Goal: Task Accomplishment & Management: Complete application form

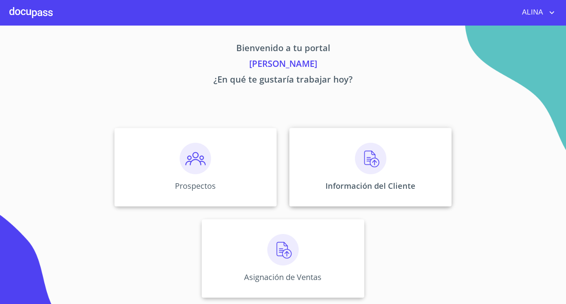
click at [319, 165] on div "Información del Cliente" at bounding box center [371, 167] width 162 height 79
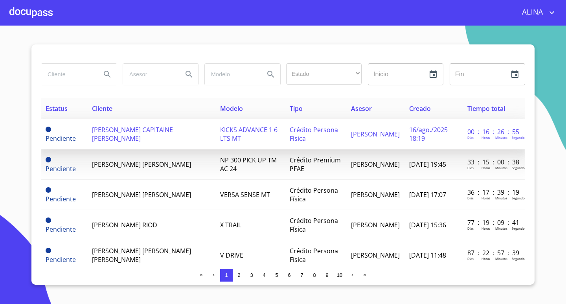
click at [107, 139] on span "[PERSON_NAME] CAPITAINE [PERSON_NAME]" at bounding box center [132, 133] width 81 height 17
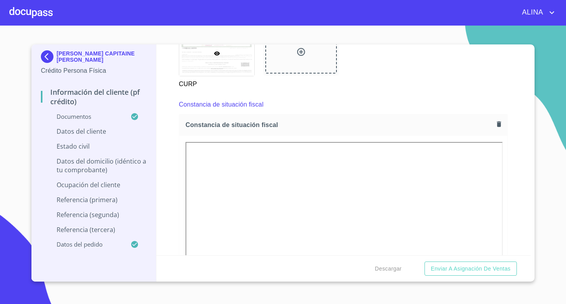
scroll to position [2005, 0]
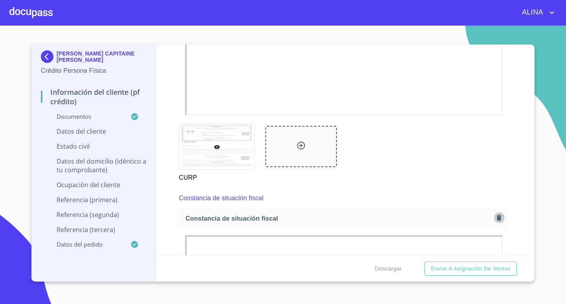
click at [497, 216] on icon "button" at bounding box center [499, 218] width 4 height 6
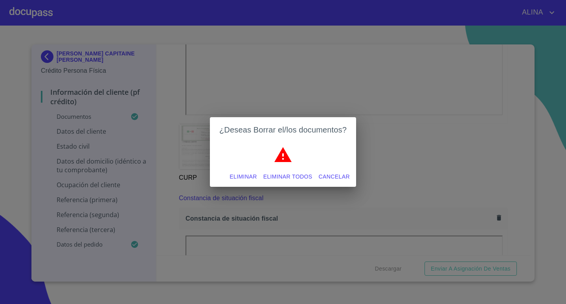
click at [280, 179] on span "Eliminar todos" at bounding box center [288, 177] width 49 height 10
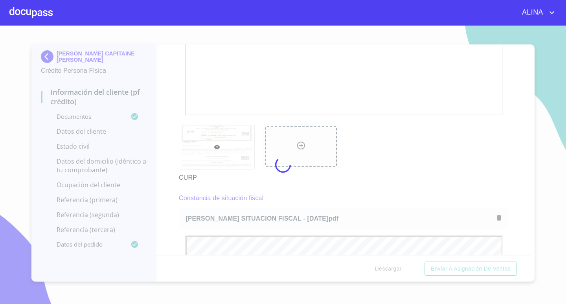
click at [357, 146] on div at bounding box center [283, 165] width 566 height 278
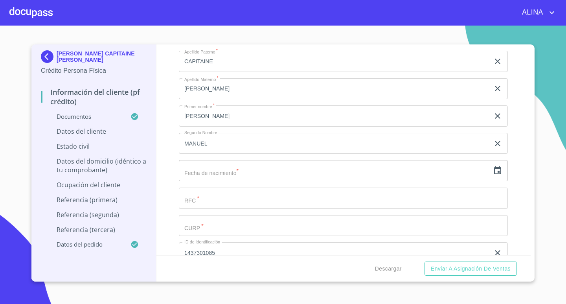
scroll to position [2517, 0]
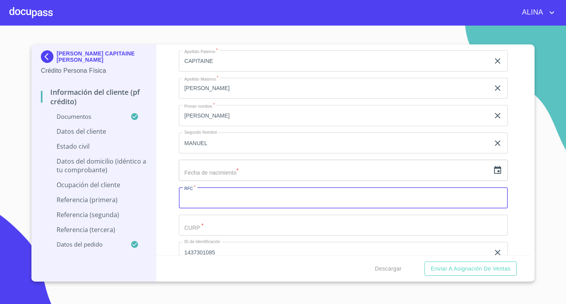
click at [263, 197] on input "Documento de identificación.   *" at bounding box center [343, 197] width 329 height 21
paste input "CASM7701298D9"
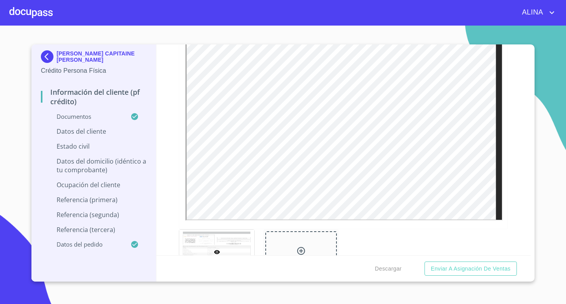
scroll to position [2202, 0]
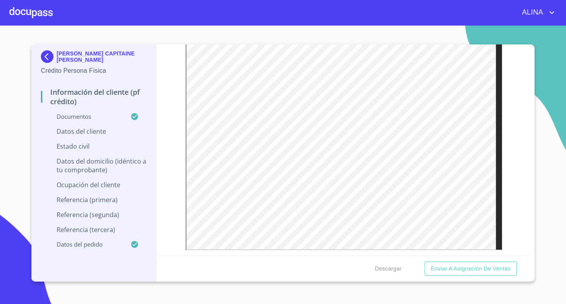
type input "CASM7701298D9"
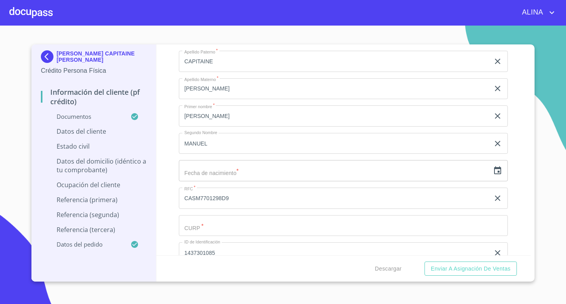
scroll to position [2517, 0]
click at [222, 72] on input "Documento de identificación.   *" at bounding box center [334, 60] width 311 height 21
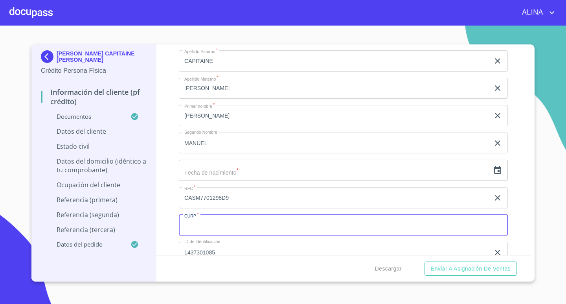
paste input "CASM770129HDFPNR06"
type input "CASM770129HDFPNR06"
click at [225, 175] on input "text" at bounding box center [334, 170] width 311 height 21
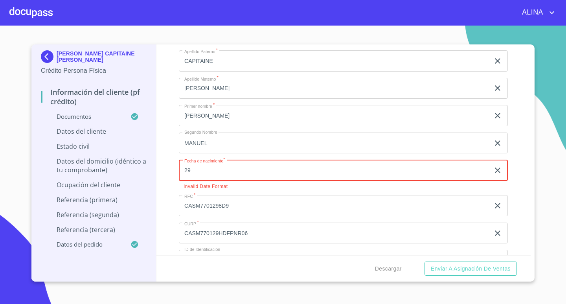
type input "29"
click at [493, 171] on icon "button" at bounding box center [497, 170] width 9 height 9
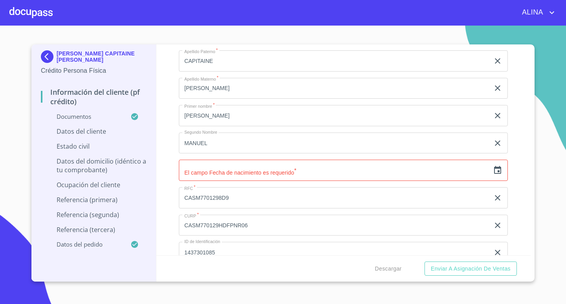
click at [493, 171] on icon "button" at bounding box center [497, 170] width 9 height 9
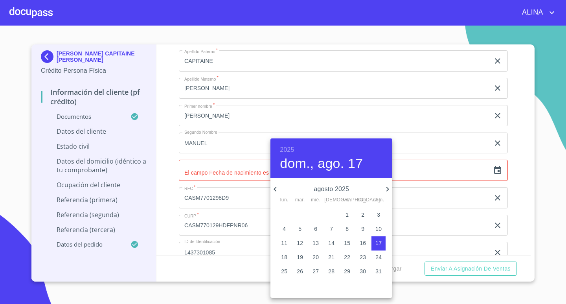
click at [291, 147] on h6 "2025" at bounding box center [287, 149] width 14 height 11
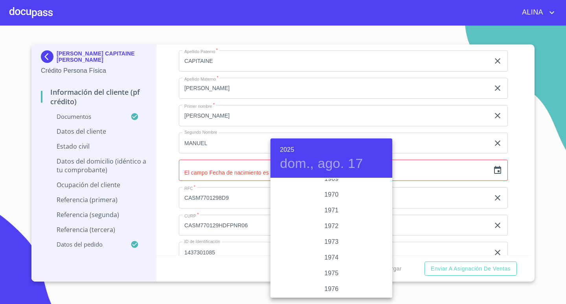
scroll to position [739, 0]
click at [330, 264] on div "1977" at bounding box center [332, 266] width 122 height 16
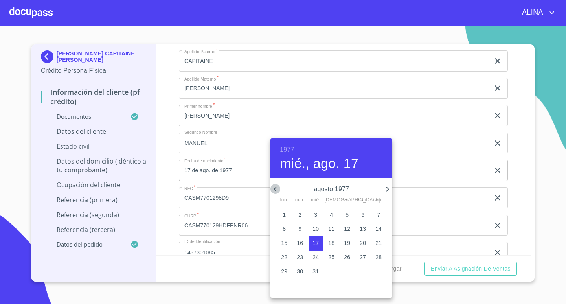
click at [275, 189] on icon "button" at bounding box center [275, 188] width 9 height 9
click at [275, 189] on icon "button" at bounding box center [275, 189] width 3 height 5
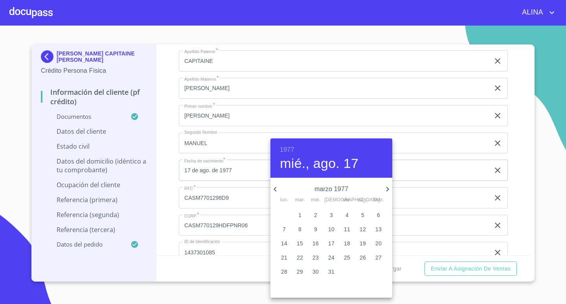
click at [275, 189] on icon "button" at bounding box center [275, 189] width 3 height 5
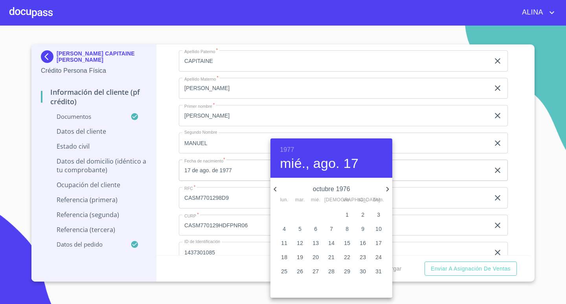
click at [275, 189] on icon "button" at bounding box center [275, 189] width 3 height 5
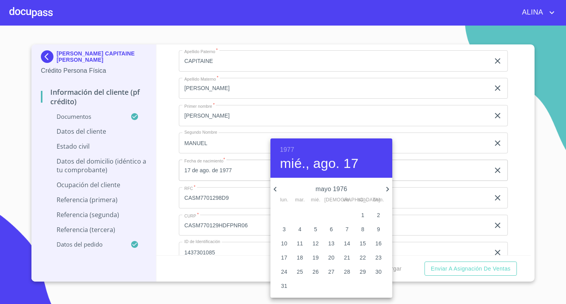
click at [275, 189] on icon "button" at bounding box center [275, 189] width 3 height 5
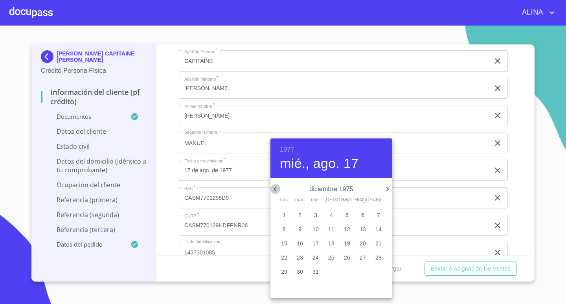
click at [275, 189] on icon "button" at bounding box center [275, 189] width 3 height 5
click at [387, 188] on icon "button" at bounding box center [388, 189] width 3 height 5
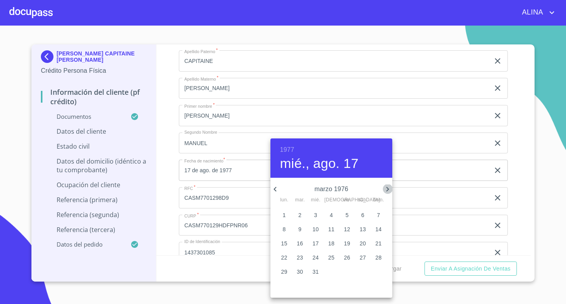
click at [387, 188] on icon "button" at bounding box center [388, 189] width 3 height 5
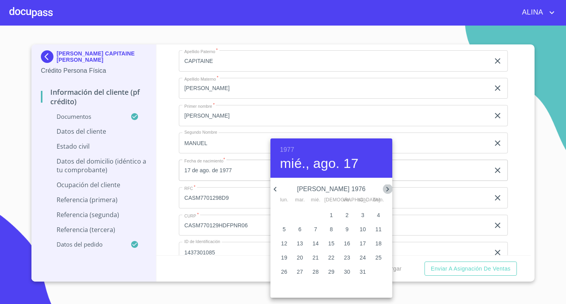
click at [387, 188] on icon "button" at bounding box center [388, 189] width 3 height 5
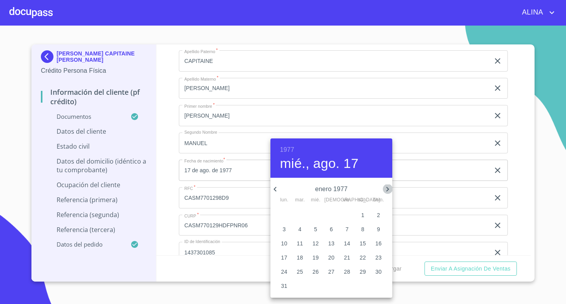
click at [387, 188] on icon "button" at bounding box center [388, 189] width 3 height 5
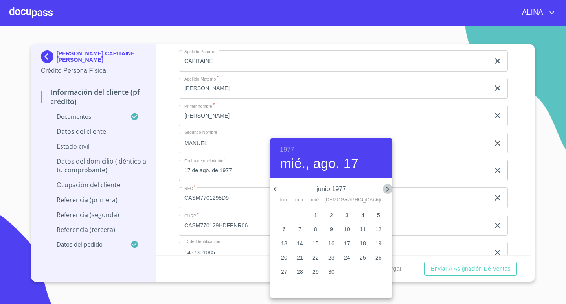
click at [387, 188] on icon "button" at bounding box center [388, 189] width 3 height 5
click at [276, 189] on icon "button" at bounding box center [275, 188] width 9 height 9
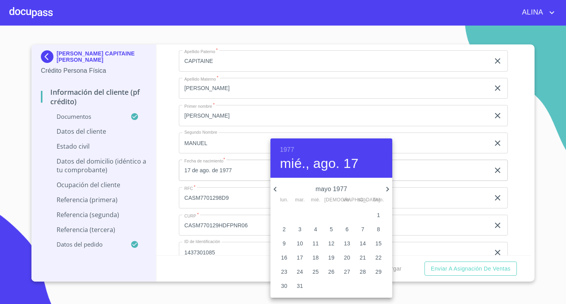
click at [276, 189] on icon "button" at bounding box center [275, 188] width 9 height 9
click at [277, 189] on icon "button" at bounding box center [275, 188] width 9 height 9
click at [278, 189] on icon "button" at bounding box center [275, 188] width 9 height 9
click at [362, 272] on p "29" at bounding box center [363, 271] width 6 height 8
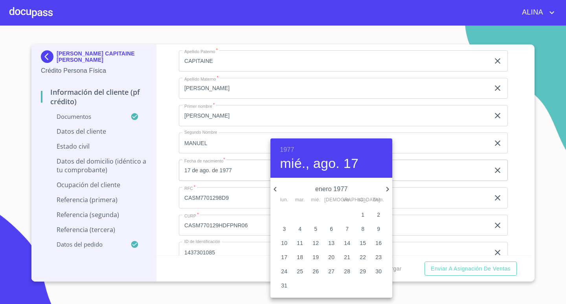
type input "29 de ene. de 1977"
click at [515, 214] on div at bounding box center [283, 152] width 566 height 304
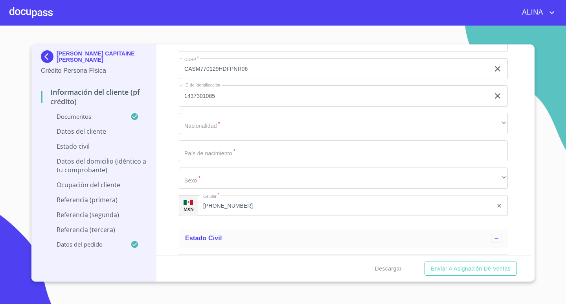
scroll to position [2674, 0]
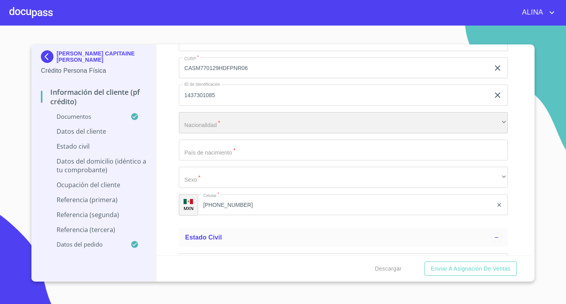
click at [218, 122] on div "​" at bounding box center [343, 122] width 329 height 21
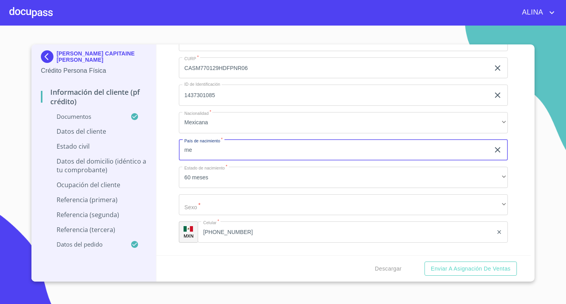
type input "m"
type input "[GEOGRAPHIC_DATA]"
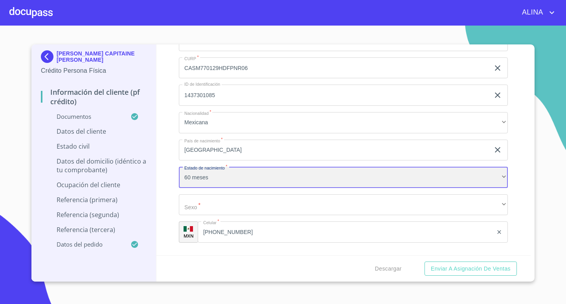
click at [196, 181] on div "60 meses" at bounding box center [343, 177] width 329 height 21
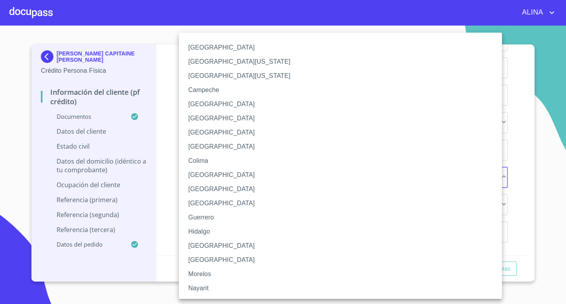
click at [201, 247] on li "[GEOGRAPHIC_DATA]" at bounding box center [343, 246] width 329 height 14
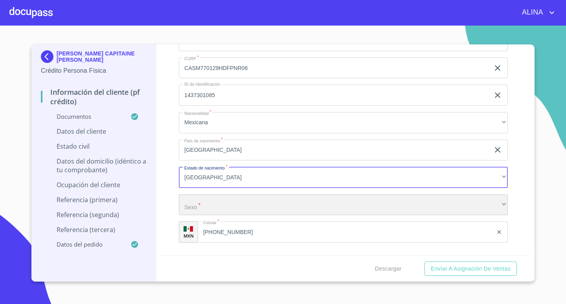
click at [213, 210] on div "​" at bounding box center [343, 204] width 329 height 21
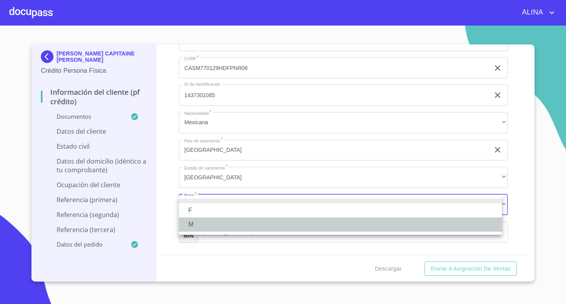
click at [190, 223] on li "M" at bounding box center [340, 225] width 323 height 14
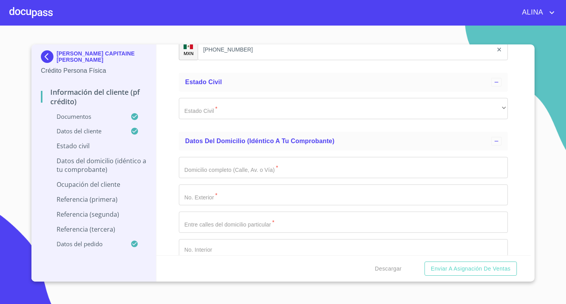
scroll to position [2871, 0]
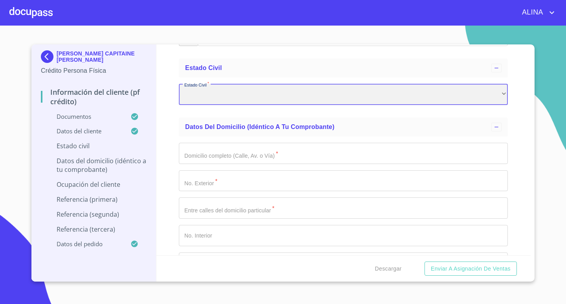
click at [230, 94] on div "​" at bounding box center [343, 94] width 329 height 21
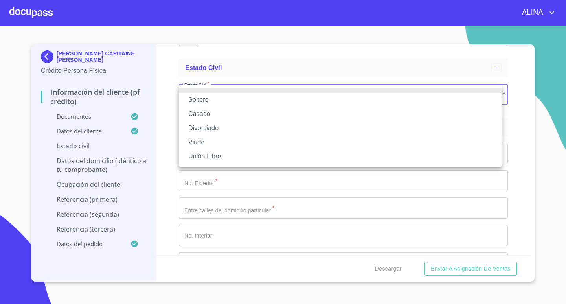
click at [202, 96] on li "Soltero" at bounding box center [340, 100] width 323 height 14
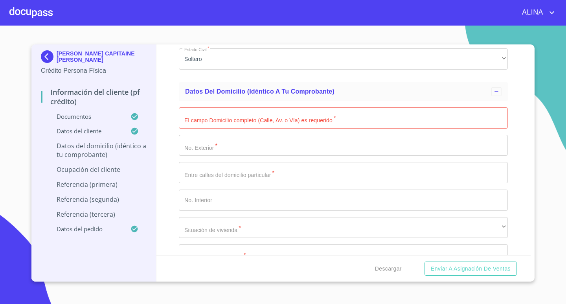
scroll to position [2910, 0]
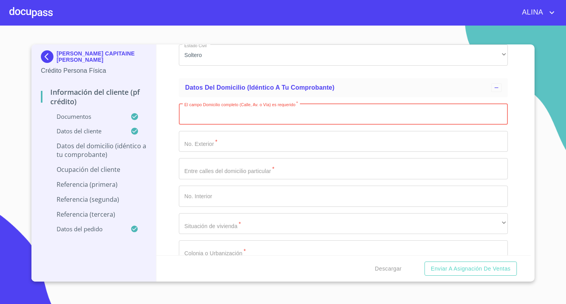
click at [205, 113] on input "Documento de identificación.   *" at bounding box center [343, 113] width 329 height 21
paste input "2D22652"C B!AC#-) -4"
type input "2"
type input "AV ALAMEDA"
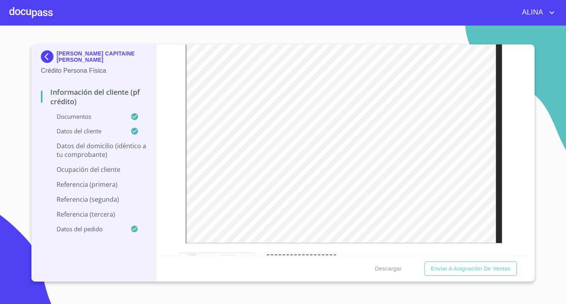
scroll to position [471, 0]
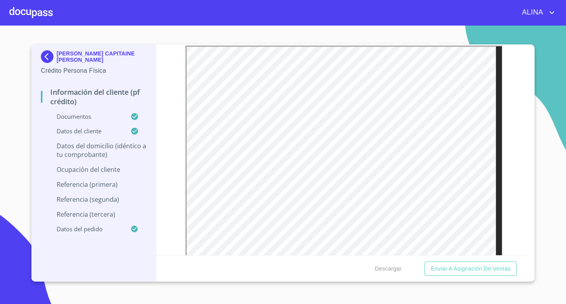
type input "COTO V"
click at [517, 159] on div "Información del cliente (PF crédito) Documentos Documento de identificación.   …" at bounding box center [344, 149] width 375 height 211
click at [512, 163] on div "Información del cliente (PF crédito) Documentos Documento de identificación.   …" at bounding box center [344, 149] width 375 height 211
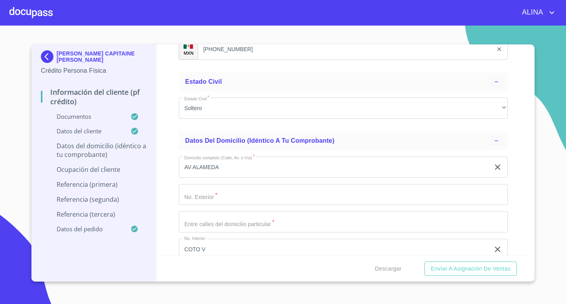
scroll to position [2876, 0]
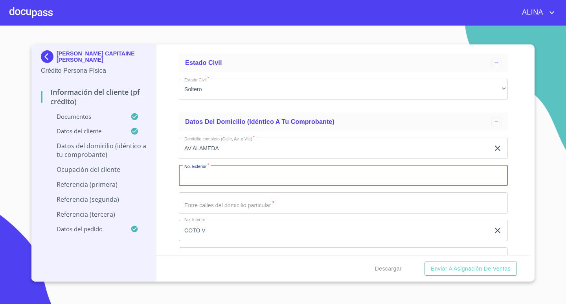
click at [231, 177] on input "Documento de identificación.   *" at bounding box center [343, 175] width 329 height 21
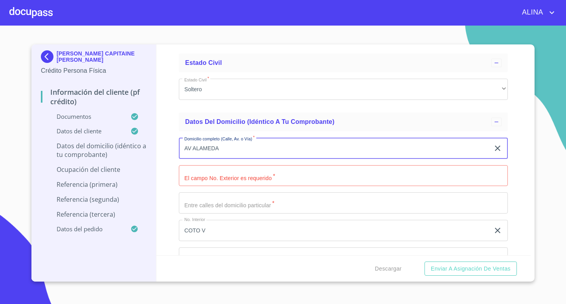
click at [245, 149] on input "AV ALAMEDA" at bounding box center [334, 148] width 311 height 21
type input "AV ALAMEDA PUNTO SUR"
click at [247, 177] on input "Documento de identificación.   *" at bounding box center [343, 175] width 329 height 21
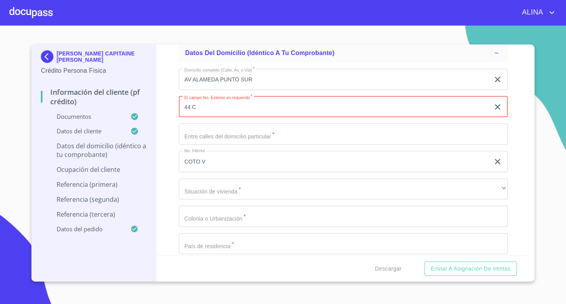
scroll to position [2994, 0]
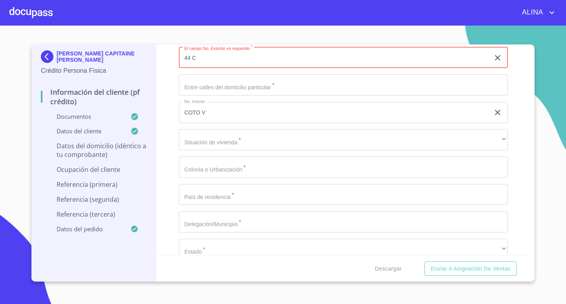
type input "44 C"
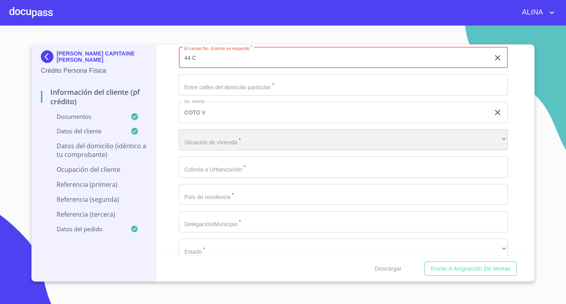
click at [231, 140] on div "​" at bounding box center [343, 139] width 329 height 21
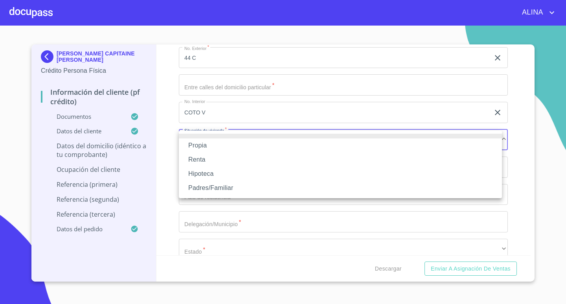
click at [198, 147] on li "Propia" at bounding box center [340, 145] width 323 height 14
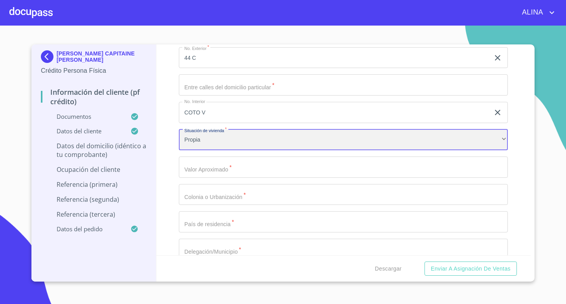
click at [228, 142] on div "Propia" at bounding box center [343, 139] width 329 height 21
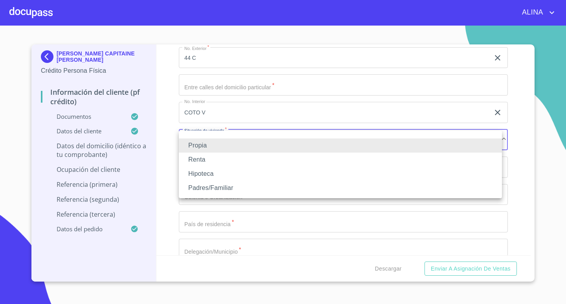
click at [224, 188] on li "Padres/Familiar" at bounding box center [340, 188] width 323 height 14
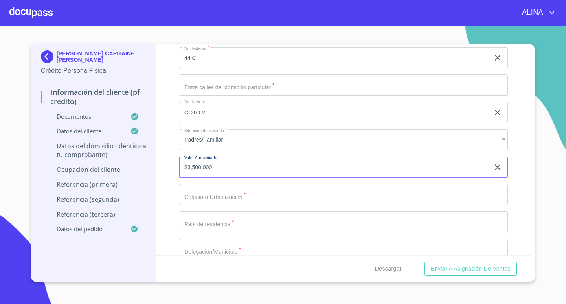
type input "$3,500,000"
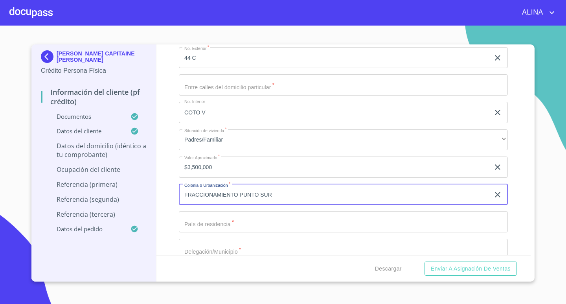
type input "FRACCIONAMIENTO PUNTO SUR"
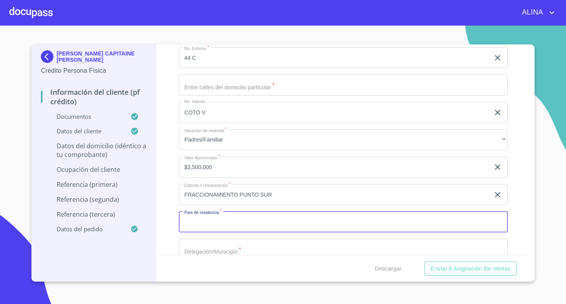
click at [263, 223] on input "Documento de identificación.   *" at bounding box center [343, 221] width 329 height 21
type input "[GEOGRAPHIC_DATA]"
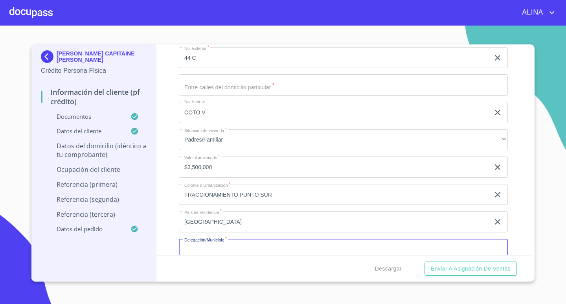
click at [336, 252] on input "Documento de identificación.   *" at bounding box center [343, 249] width 329 height 21
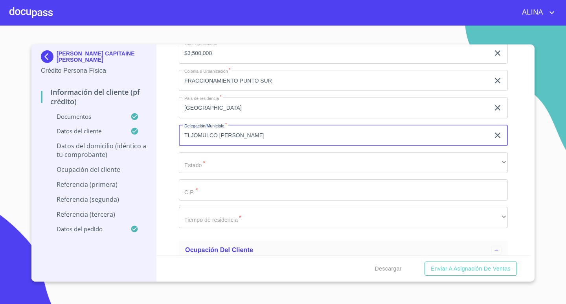
scroll to position [3112, 0]
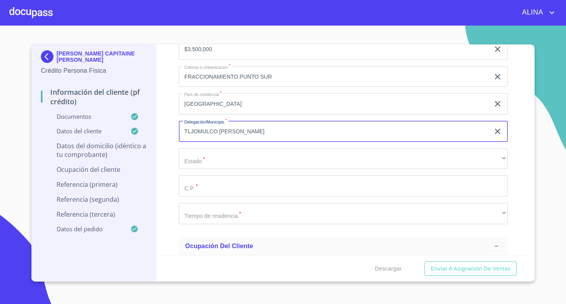
type input "TLJOMULCO [PERSON_NAME]"
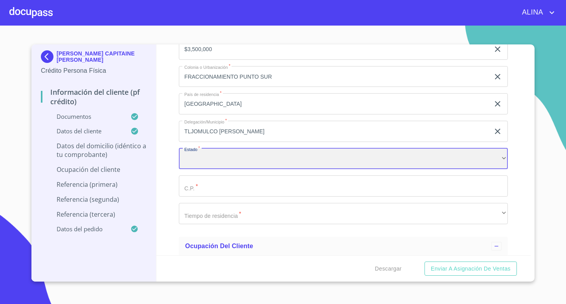
click at [304, 159] on div "​" at bounding box center [343, 158] width 329 height 21
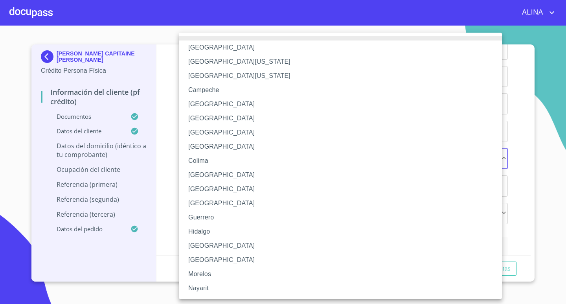
click at [201, 242] on li "[GEOGRAPHIC_DATA]" at bounding box center [343, 246] width 329 height 14
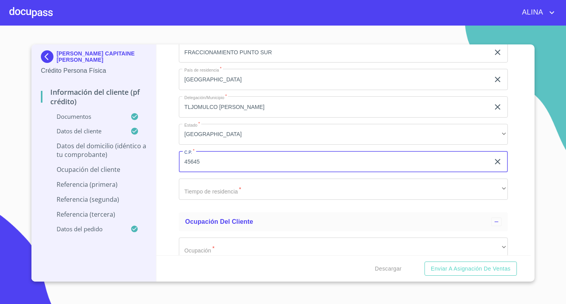
scroll to position [3190, 0]
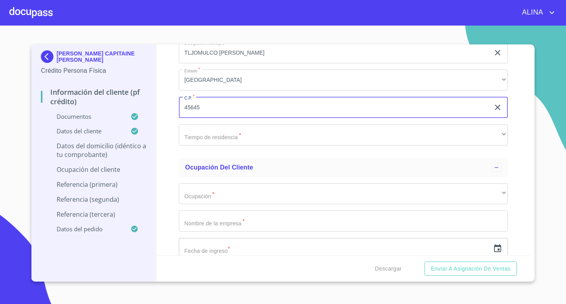
type input "45645"
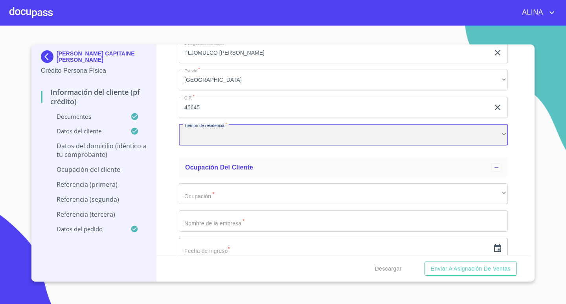
click at [254, 135] on div "​" at bounding box center [343, 134] width 329 height 21
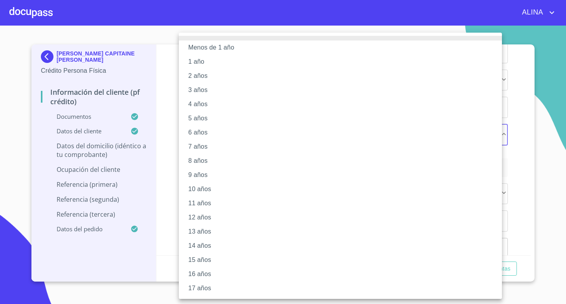
click at [203, 120] on li "5 años" at bounding box center [343, 118] width 329 height 14
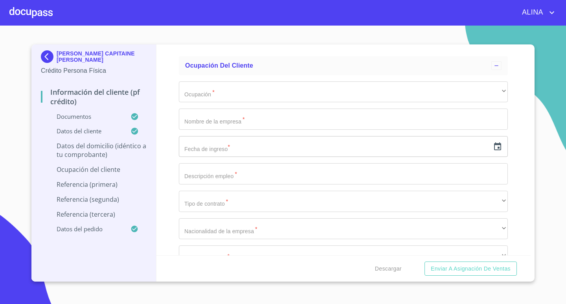
scroll to position [3308, 0]
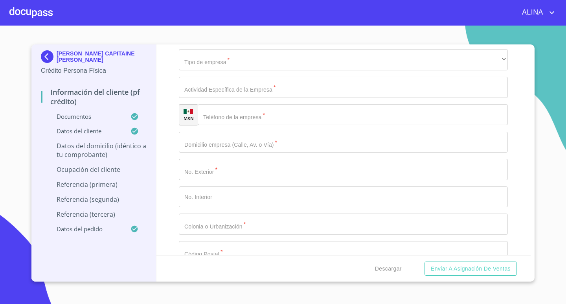
click at [531, 251] on div "Información del cliente (PF crédito) Documentos Documento de identificación.   …" at bounding box center [344, 149] width 375 height 211
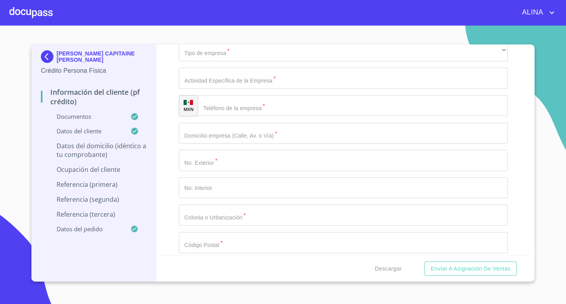
click at [531, 251] on div "Información del cliente (PF crédito) Documentos Documento de identificación.   …" at bounding box center [344, 149] width 375 height 211
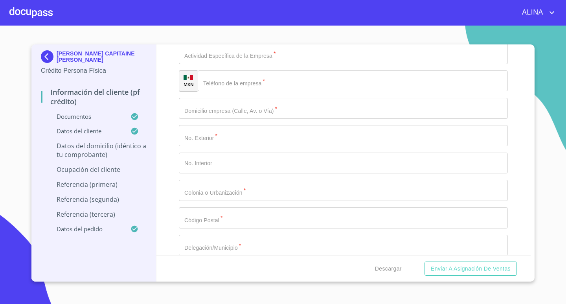
click at [531, 251] on div "[PERSON_NAME] CAPITAINE [PERSON_NAME] Persona Física Información del cliente (P…" at bounding box center [282, 162] width 503 height 237
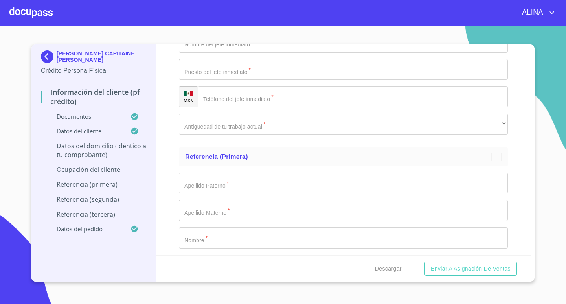
scroll to position [3796, 0]
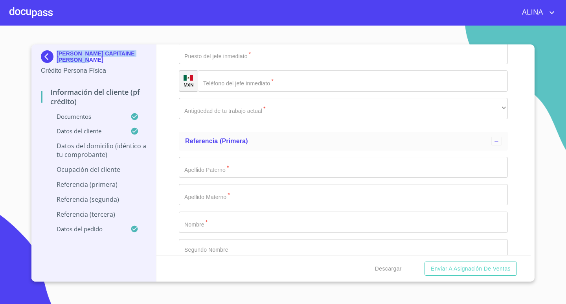
copy p "[PERSON_NAME] CAPITAINE [PERSON_NAME]"
drag, startPoint x: 83, startPoint y: 65, endPoint x: 57, endPoint y: 51, distance: 29.4
click at [57, 51] on div "[PERSON_NAME] CAPITAINE [PERSON_NAME]" at bounding box center [94, 58] width 106 height 16
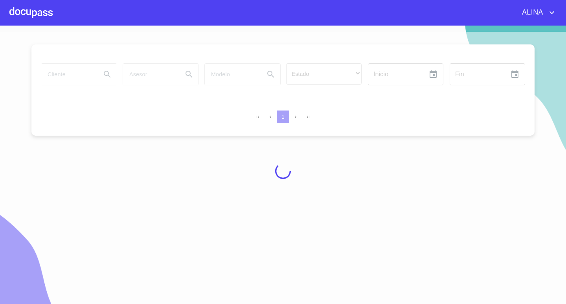
click at [49, 12] on div at bounding box center [30, 12] width 43 height 25
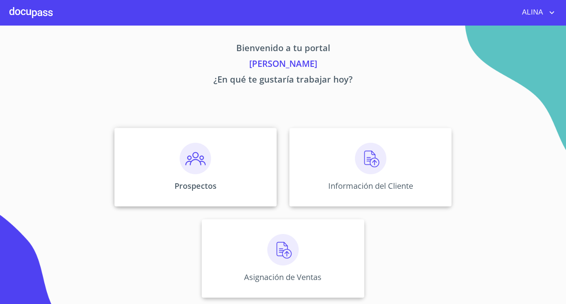
click at [255, 169] on div "Prospectos" at bounding box center [195, 167] width 162 height 79
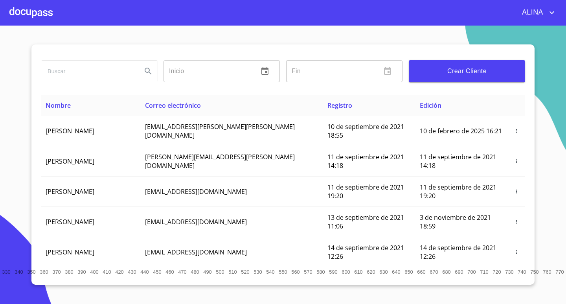
click at [80, 68] on input "search" at bounding box center [88, 71] width 94 height 21
paste input "[PERSON_NAME] CAPITAINE [PERSON_NAME]"
type input "[PERSON_NAME] CAPITAINE [PERSON_NAME]"
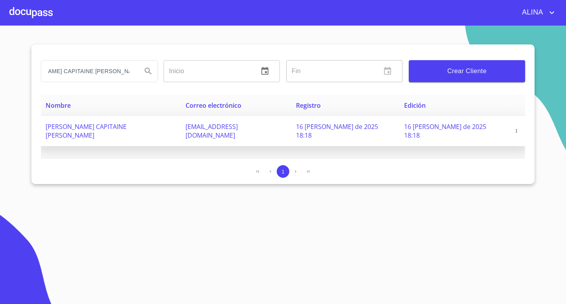
scroll to position [0, 0]
copy span "[EMAIL_ADDRESS][DOMAIN_NAME]"
drag, startPoint x: 195, startPoint y: 129, endPoint x: 278, endPoint y: 132, distance: 83.1
click at [278, 132] on td "[EMAIL_ADDRESS][DOMAIN_NAME]" at bounding box center [236, 131] width 111 height 30
copy span "[PERSON_NAME] CAPITAINE [PERSON_NAME]"
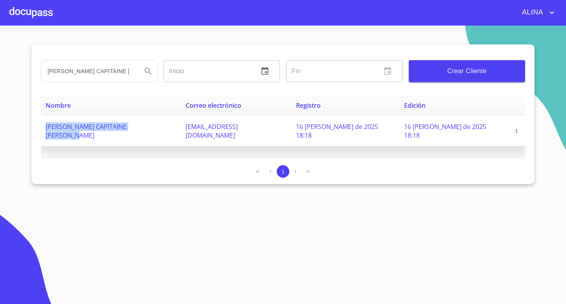
drag, startPoint x: 43, startPoint y: 126, endPoint x: 165, endPoint y: 128, distance: 122.3
click at [165, 128] on td "[PERSON_NAME] CAPITAINE [PERSON_NAME]" at bounding box center [111, 131] width 140 height 30
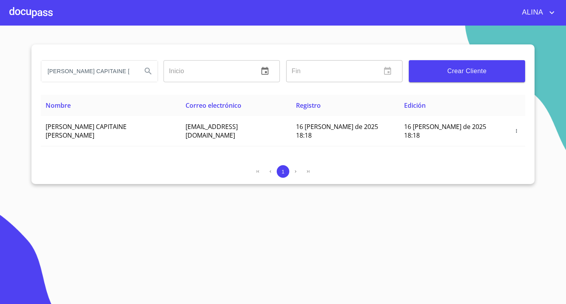
click at [31, 12] on div at bounding box center [30, 12] width 43 height 25
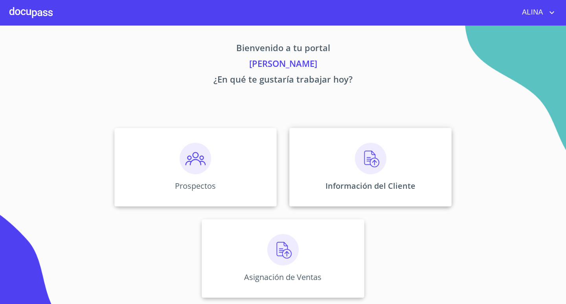
click at [328, 157] on div "Información del Cliente" at bounding box center [371, 167] width 162 height 79
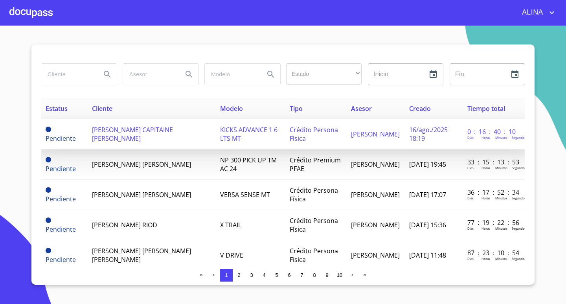
click at [110, 128] on span "[PERSON_NAME] CAPITAINE [PERSON_NAME]" at bounding box center [132, 133] width 81 height 17
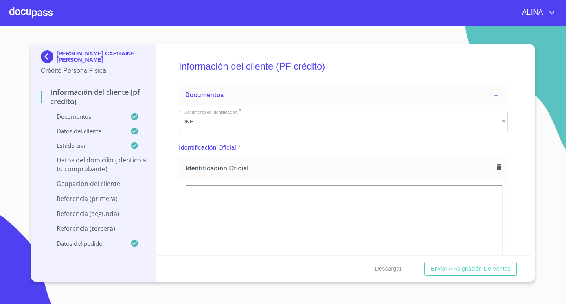
click at [35, 13] on div at bounding box center [30, 12] width 43 height 25
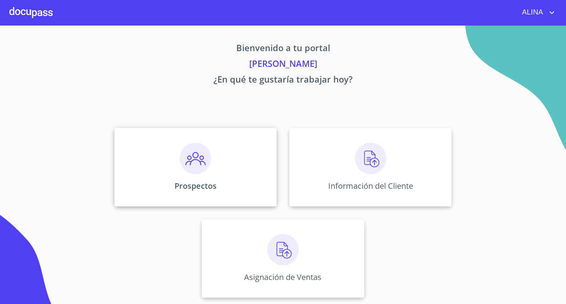
click at [160, 159] on div "Prospectos" at bounding box center [195, 167] width 162 height 79
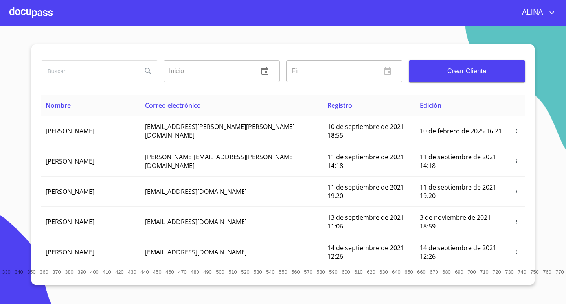
click at [94, 74] on input "search" at bounding box center [88, 71] width 94 height 21
paste input "[PERSON_NAME] CAPITAINE [PERSON_NAME]"
type input "[PERSON_NAME] CAPITAINE [PERSON_NAME]"
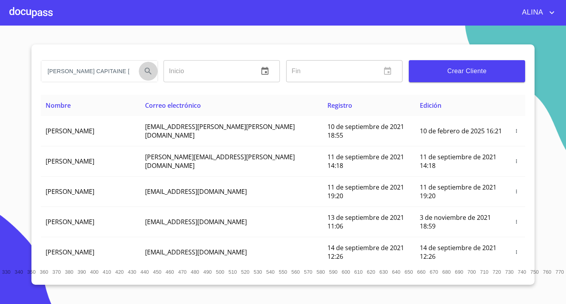
click at [146, 70] on icon "Search" at bounding box center [148, 71] width 7 height 7
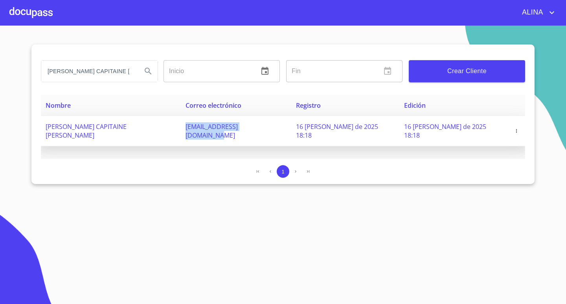
copy span "[EMAIL_ADDRESS][DOMAIN_NAME]"
drag, startPoint x: 197, startPoint y: 127, endPoint x: 283, endPoint y: 137, distance: 86.7
click at [283, 137] on td "[EMAIL_ADDRESS][DOMAIN_NAME]" at bounding box center [236, 131] width 111 height 30
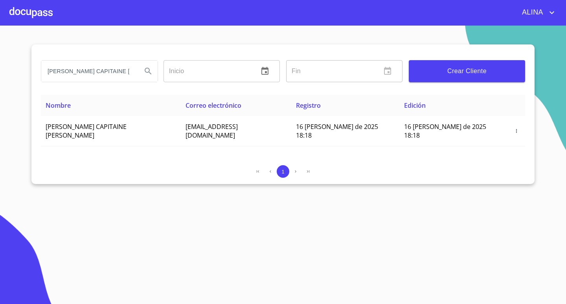
click at [218, 148] on div "Nombre Correo electrónico Registro Edición [PERSON_NAME] CAPITAINE [PERSON_NAME…" at bounding box center [283, 127] width 485 height 64
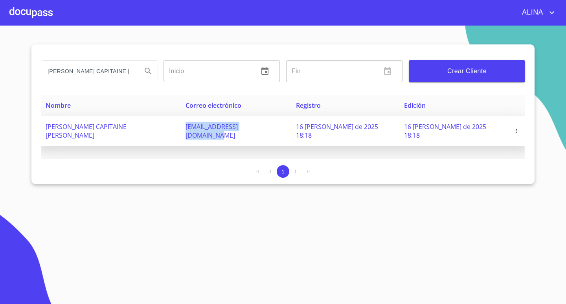
copy span "[EMAIL_ADDRESS][DOMAIN_NAME]"
drag, startPoint x: 202, startPoint y: 126, endPoint x: 280, endPoint y: 130, distance: 78.0
click at [280, 130] on td "[EMAIL_ADDRESS][DOMAIN_NAME]" at bounding box center [236, 131] width 111 height 30
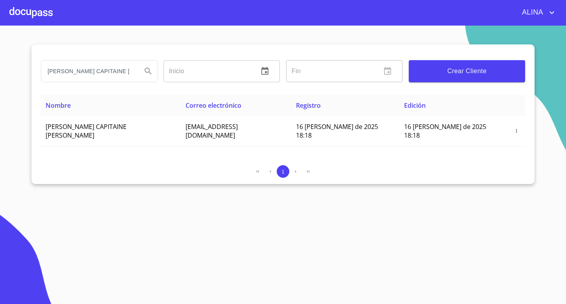
click at [39, 12] on div at bounding box center [30, 12] width 43 height 25
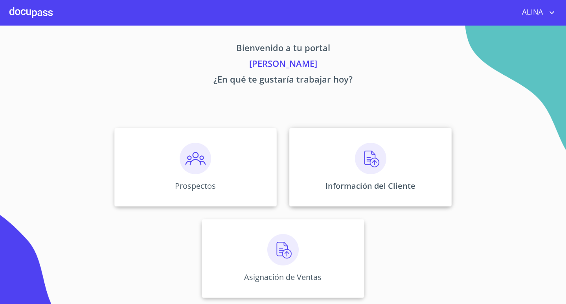
click at [319, 164] on div "Información del Cliente" at bounding box center [371, 167] width 162 height 79
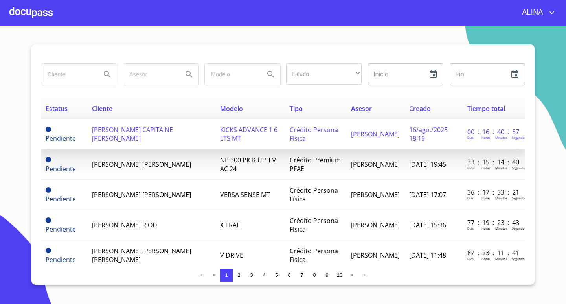
click at [138, 131] on span "[PERSON_NAME] CAPITAINE [PERSON_NAME]" at bounding box center [132, 133] width 81 height 17
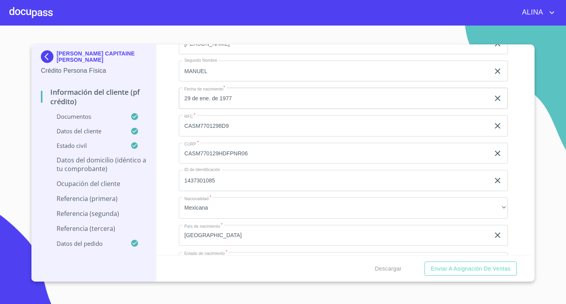
scroll to position [2598, 0]
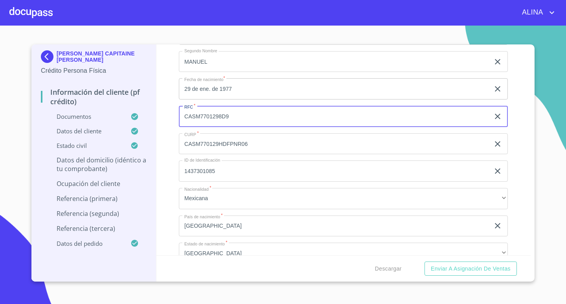
drag, startPoint x: 184, startPoint y: 117, endPoint x: 231, endPoint y: 119, distance: 46.5
click at [231, 119] on input "CASM7701298D9" at bounding box center [334, 116] width 311 height 21
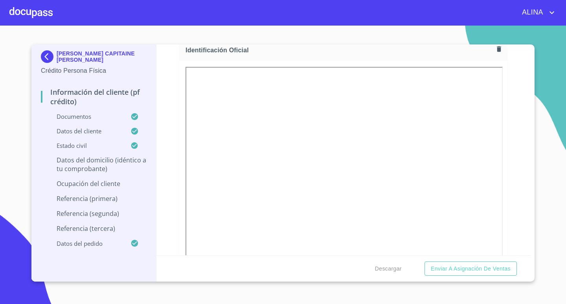
scroll to position [236, 0]
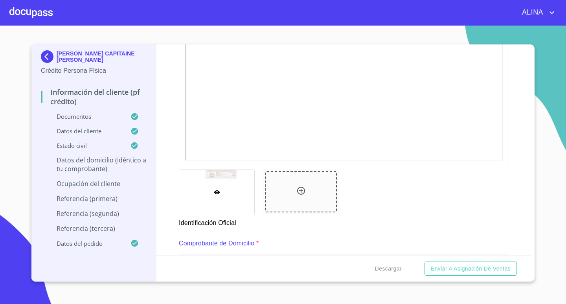
click at [300, 192] on icon at bounding box center [301, 190] width 9 height 9
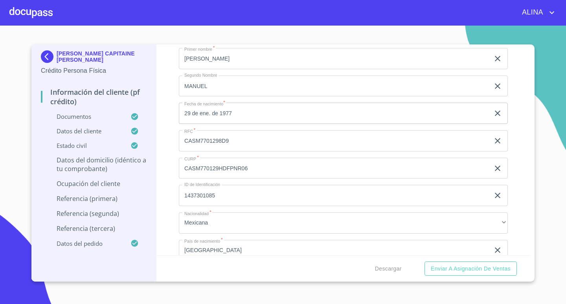
scroll to position [2602, 0]
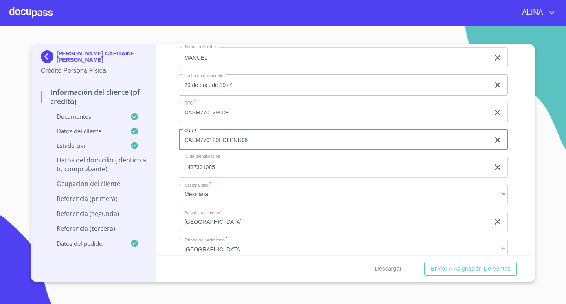
drag, startPoint x: 184, startPoint y: 143, endPoint x: 250, endPoint y: 143, distance: 66.5
click at [250, 143] on input "CASM770129HDFPNR06" at bounding box center [334, 139] width 311 height 21
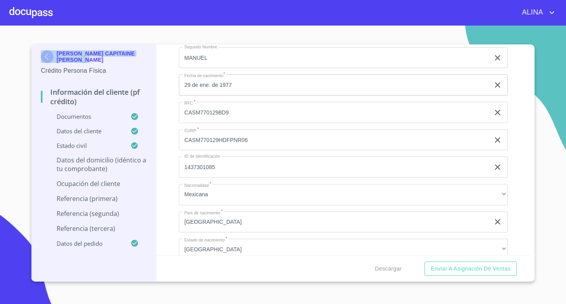
copy div "[PERSON_NAME] CAPITAINE [PERSON_NAME]"
drag, startPoint x: 87, startPoint y: 59, endPoint x: 57, endPoint y: 53, distance: 31.2
click at [57, 53] on p "[PERSON_NAME] CAPITAINE [PERSON_NAME]" at bounding box center [102, 56] width 90 height 13
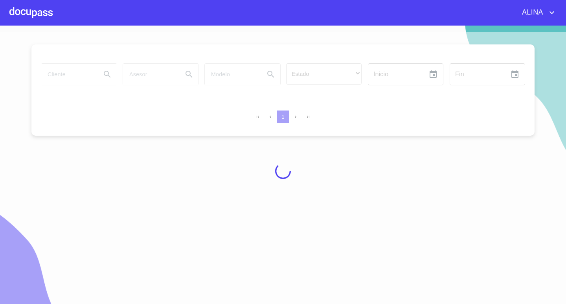
click at [49, 20] on div at bounding box center [30, 12] width 43 height 25
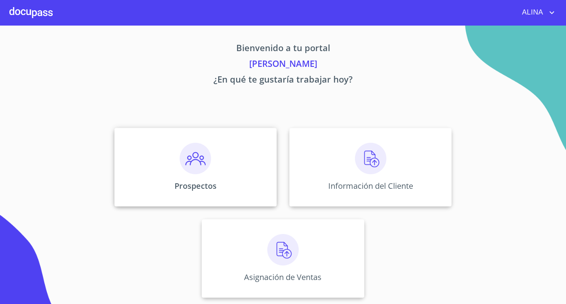
click at [158, 163] on div "Prospectos" at bounding box center [195, 167] width 162 height 79
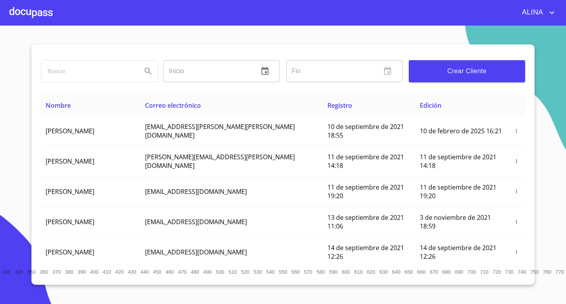
click at [73, 66] on input "search" at bounding box center [88, 71] width 94 height 21
paste input "[PERSON_NAME] CAPITAINE [PERSON_NAME]"
type input "[PERSON_NAME] CAPITAINE [PERSON_NAME]"
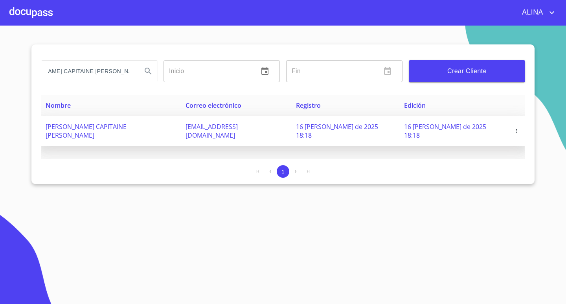
scroll to position [0, 0]
copy span "[EMAIL_ADDRESS][DOMAIN_NAME]"
drag, startPoint x: 194, startPoint y: 129, endPoint x: 278, endPoint y: 131, distance: 84.2
click at [278, 131] on td "[EMAIL_ADDRESS][DOMAIN_NAME]" at bounding box center [236, 131] width 111 height 30
copy span "[PERSON_NAME] CAPITAINE [PERSON_NAME]"
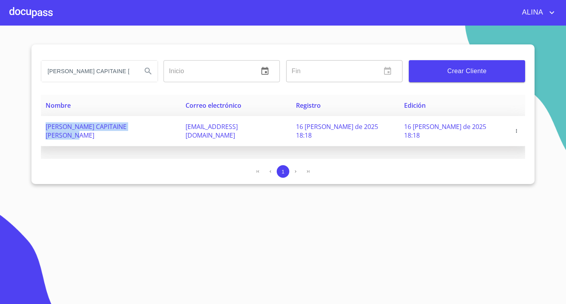
drag, startPoint x: 46, startPoint y: 129, endPoint x: 155, endPoint y: 110, distance: 110.5
click at [164, 123] on td "[PERSON_NAME] CAPITAINE [PERSON_NAME]" at bounding box center [111, 131] width 140 height 30
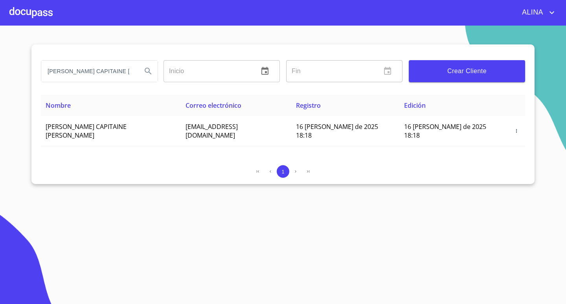
click at [42, 13] on div at bounding box center [30, 12] width 43 height 25
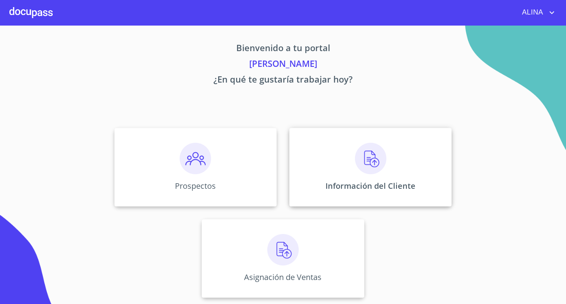
click at [308, 154] on div "Información del Cliente" at bounding box center [371, 167] width 162 height 79
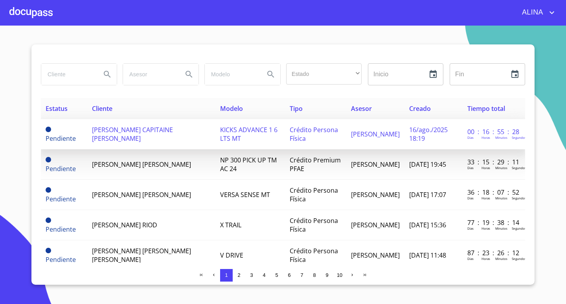
click at [102, 132] on span "[PERSON_NAME] CAPITAINE [PERSON_NAME]" at bounding box center [132, 133] width 81 height 17
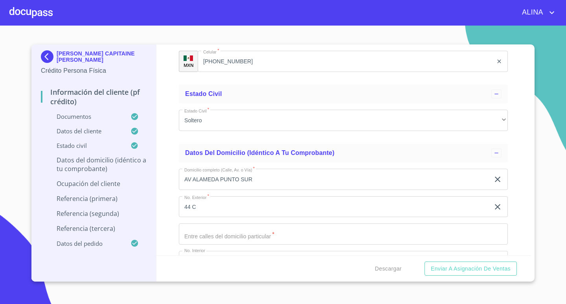
scroll to position [2950, 0]
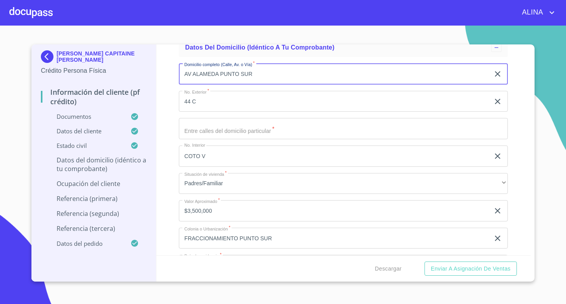
drag, startPoint x: 187, startPoint y: 76, endPoint x: 254, endPoint y: 80, distance: 67.0
click at [254, 80] on input "AV ALAMEDA PUNTO SUR" at bounding box center [334, 73] width 311 height 21
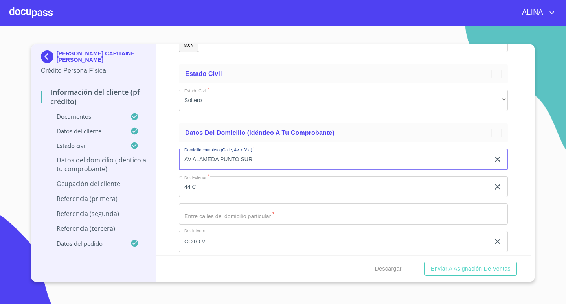
scroll to position [2922, 0]
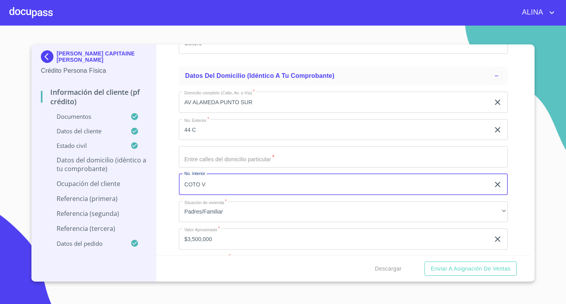
drag, startPoint x: 229, startPoint y: 185, endPoint x: 168, endPoint y: 201, distance: 63.1
click at [168, 201] on div "Información del cliente (PF crédito) Documentos Documento de identificación.   …" at bounding box center [344, 149] width 375 height 211
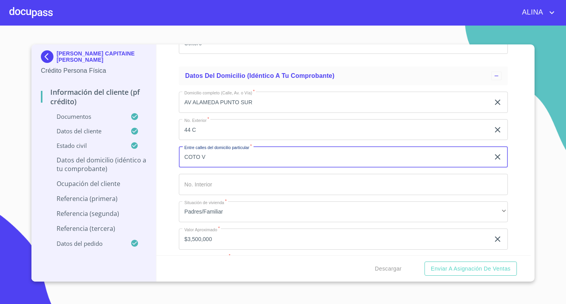
type input "COTO V"
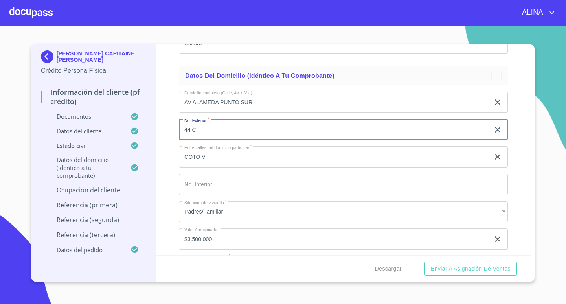
click at [214, 134] on input "44 C" at bounding box center [334, 129] width 311 height 21
type input "44"
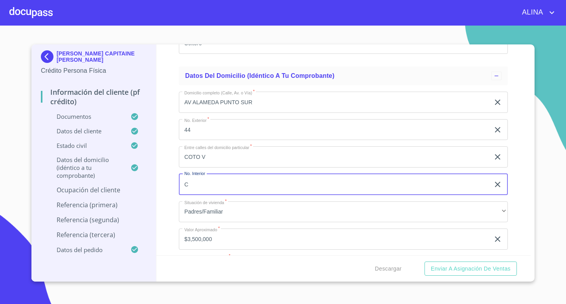
type input "C"
click at [516, 211] on div "Información del cliente (PF crédito) Documentos Documento de identificación.   …" at bounding box center [344, 149] width 375 height 211
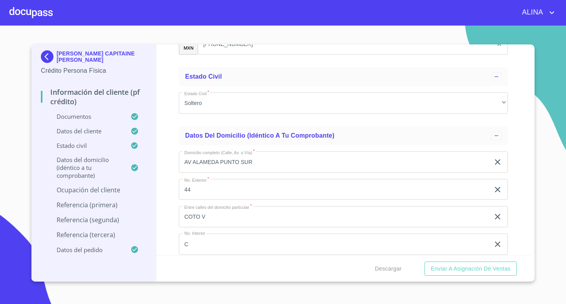
scroll to position [2843, 0]
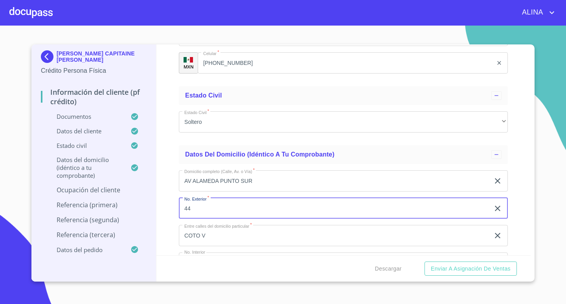
type input "4"
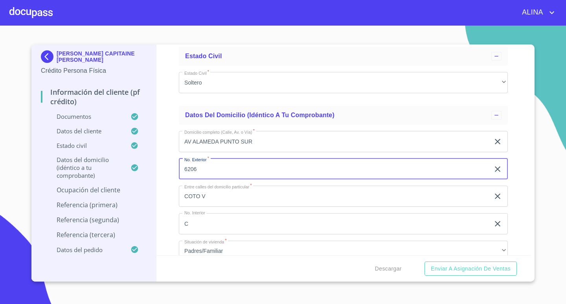
type input "6206"
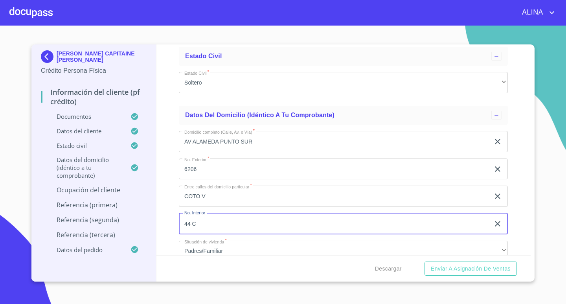
type input "44 C"
click at [513, 203] on div "Información del cliente (PF crédito) Documentos Documento de identificación.   …" at bounding box center [344, 149] width 375 height 211
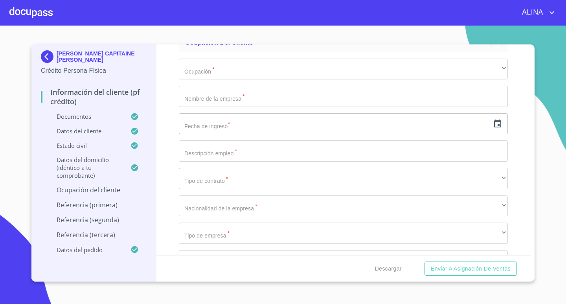
scroll to position [3276, 0]
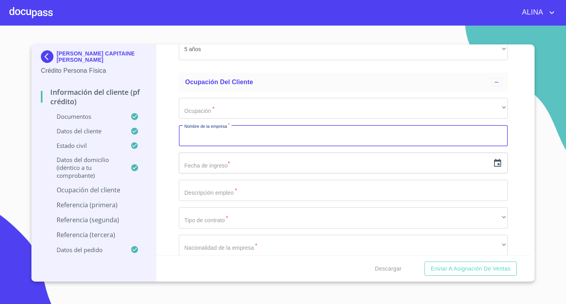
click at [240, 138] on input "Documento de identificación.   *" at bounding box center [343, 135] width 329 height 21
type input "b"
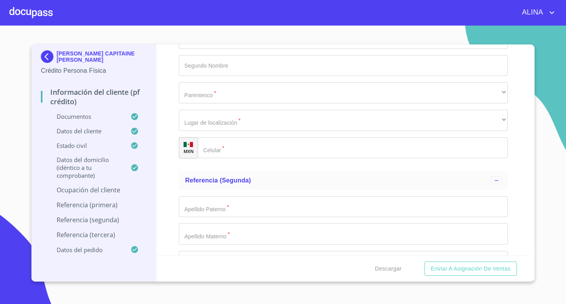
scroll to position [3984, 0]
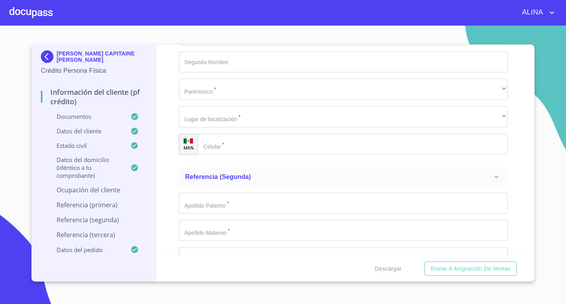
type input "[PERSON_NAME]"
click at [244, 141] on input "Documento de identificación.   *" at bounding box center [353, 144] width 310 height 21
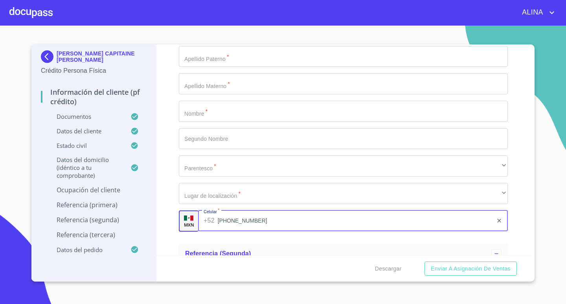
scroll to position [3866, 0]
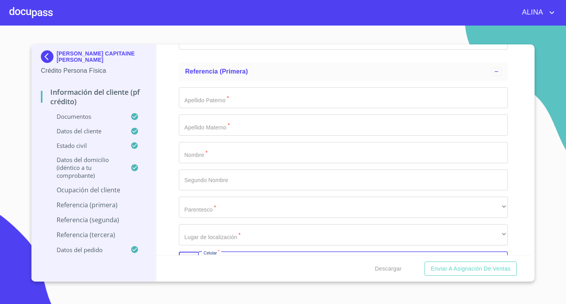
type input "[PHONE_NUMBER]"
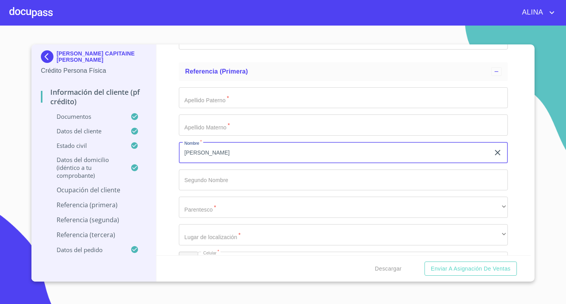
type input "[PERSON_NAME]"
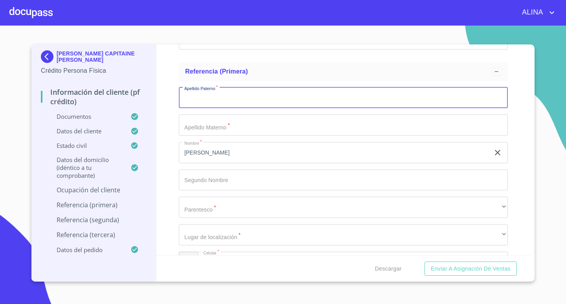
click at [216, 101] on input "Documento de identificación.   *" at bounding box center [343, 97] width 329 height 21
type input "[PERSON_NAME]"
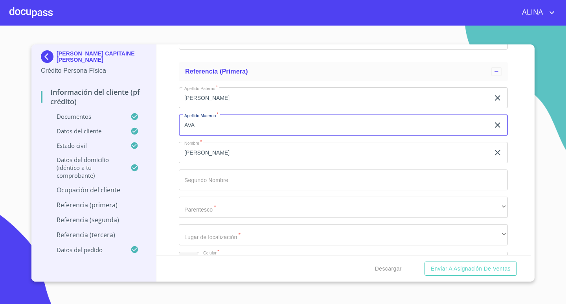
click at [425, 262] on button "Enviar a Asignación de Ventas" at bounding box center [471, 269] width 92 height 15
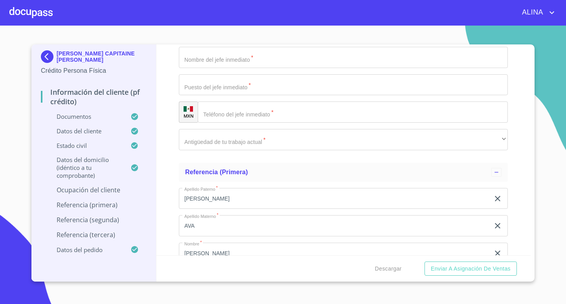
scroll to position [3844, 0]
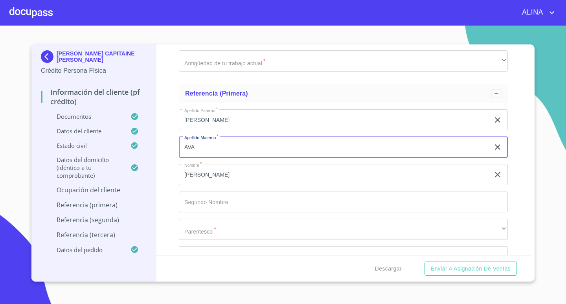
click at [204, 151] on input "AVA" at bounding box center [334, 146] width 311 height 21
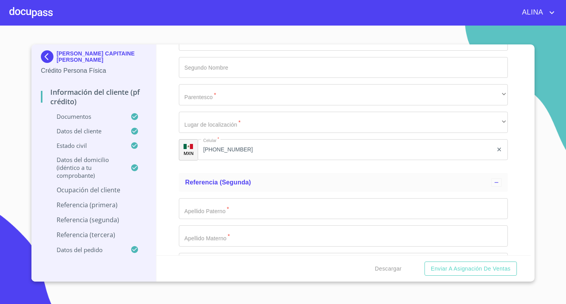
scroll to position [4001, 0]
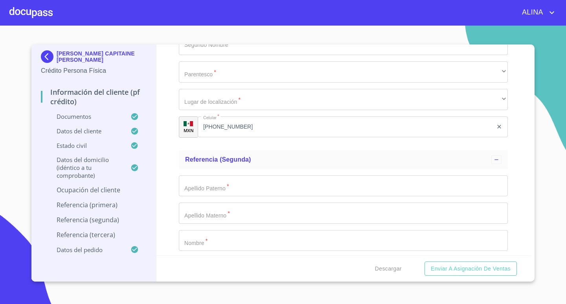
type input "[PERSON_NAME]"
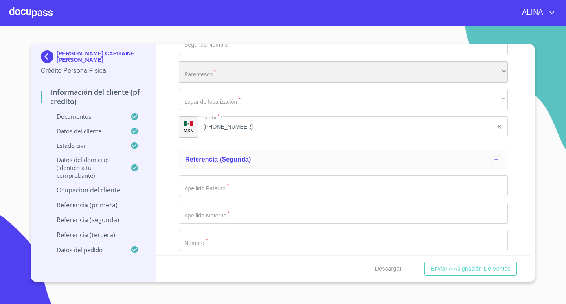
click at [222, 77] on div "​" at bounding box center [343, 71] width 329 height 21
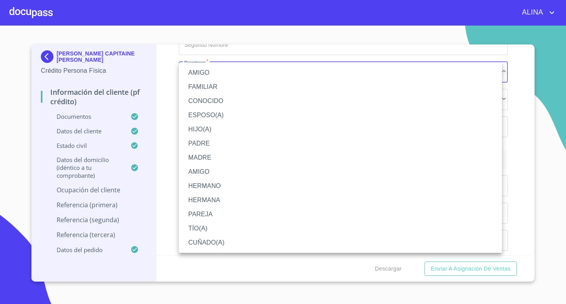
click at [216, 98] on li "CONOCIDO" at bounding box center [340, 101] width 323 height 14
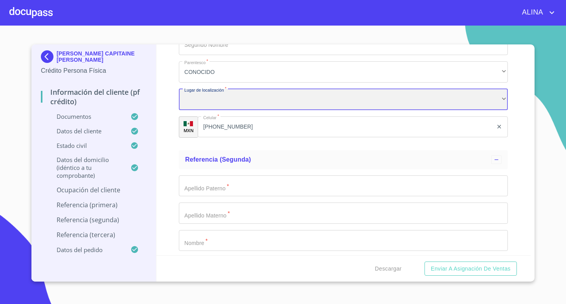
click at [411, 94] on div "​" at bounding box center [343, 99] width 329 height 21
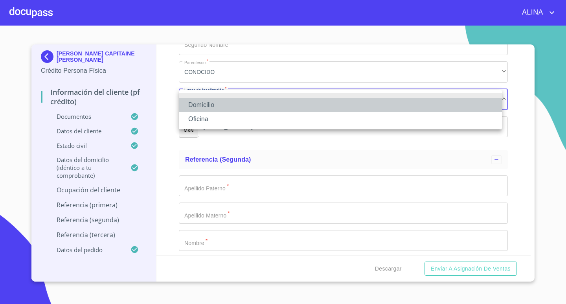
click at [213, 106] on li "Domicilio" at bounding box center [340, 105] width 323 height 14
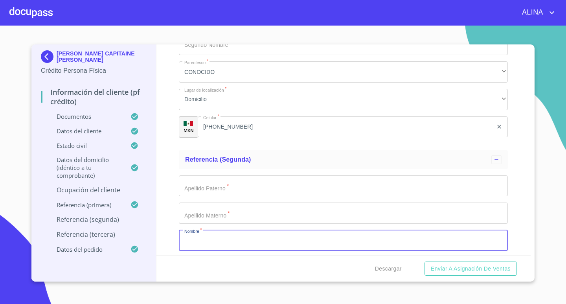
click at [226, 242] on input "Documento de identificación.   *" at bounding box center [343, 240] width 329 height 21
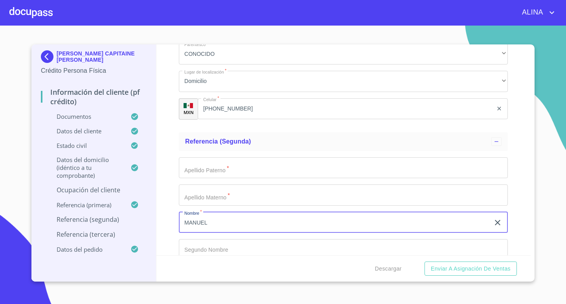
scroll to position [4040, 0]
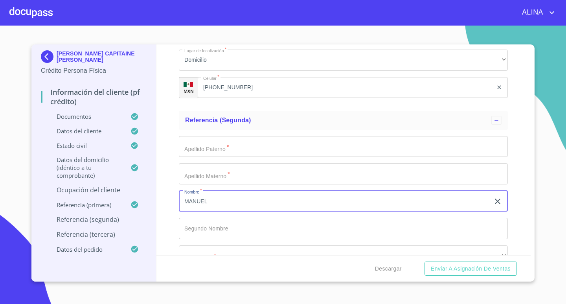
type input "MANUEL"
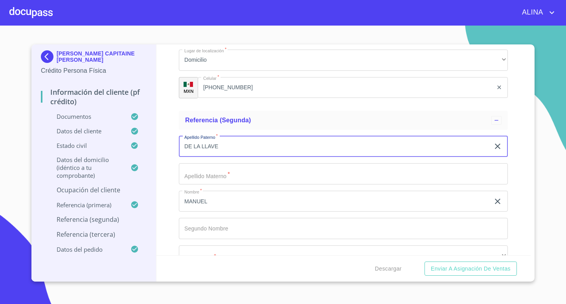
type input "DE LA LLAVE"
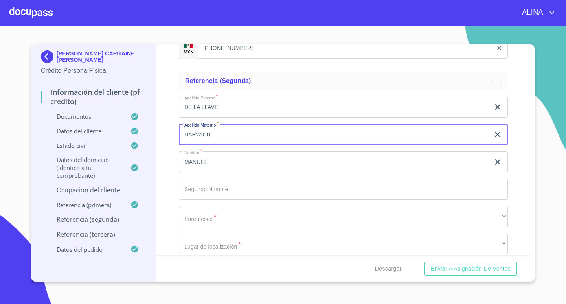
scroll to position [4119, 0]
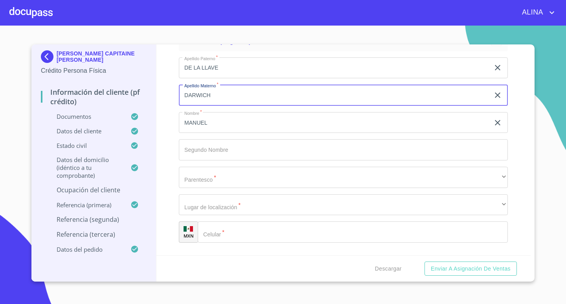
type input "DARWICH"
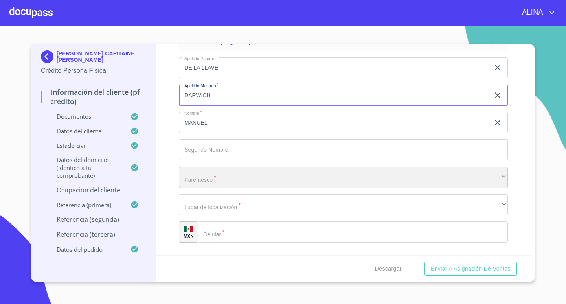
click at [229, 181] on div "​" at bounding box center [343, 177] width 329 height 21
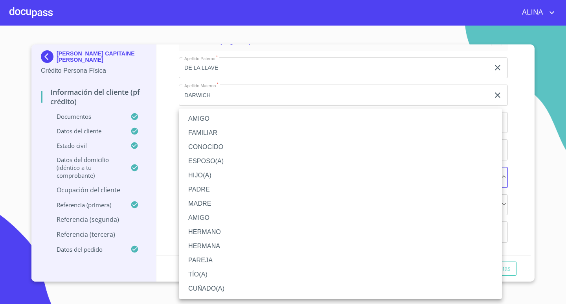
click at [197, 116] on li "AMIGO" at bounding box center [340, 119] width 323 height 14
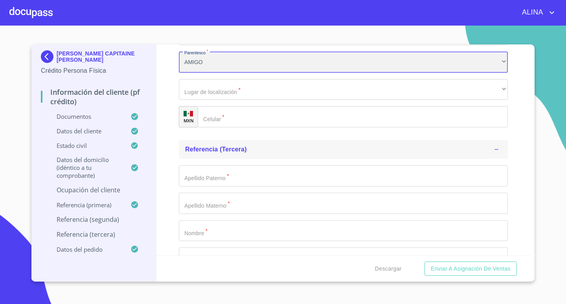
scroll to position [4237, 0]
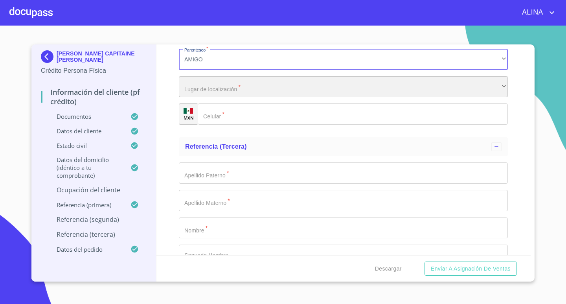
click at [242, 88] on div "​" at bounding box center [343, 86] width 329 height 21
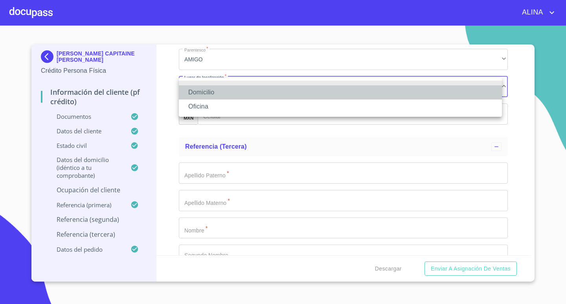
click at [200, 92] on li "Domicilio" at bounding box center [340, 92] width 323 height 14
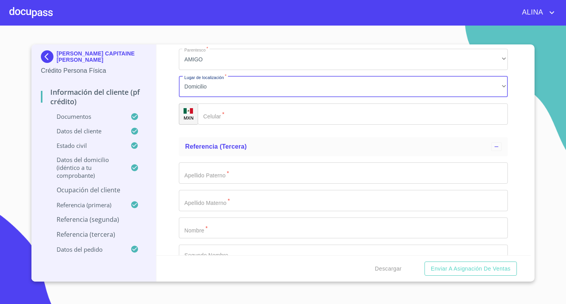
click at [231, 111] on input "Documento de identificación.   *" at bounding box center [353, 113] width 310 height 21
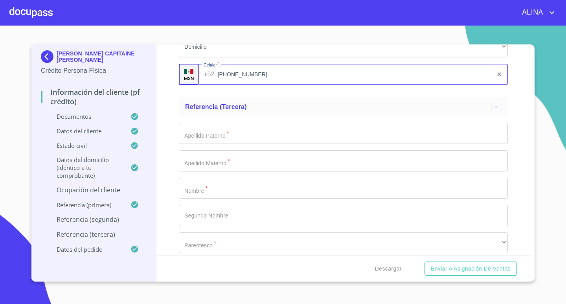
scroll to position [4260, 0]
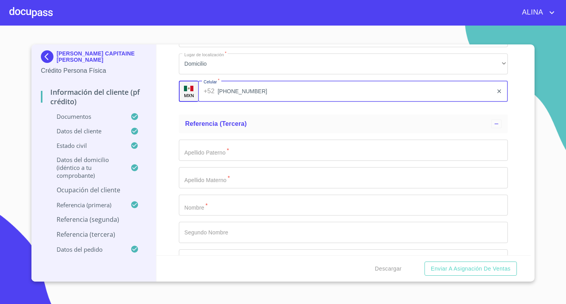
type input "[PHONE_NUMBER]"
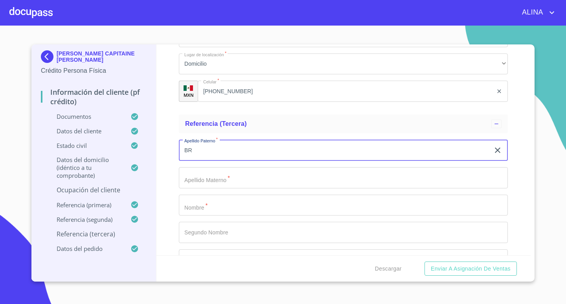
type input "B"
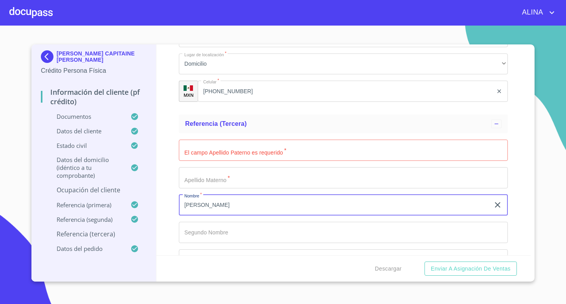
type input "[PERSON_NAME]"
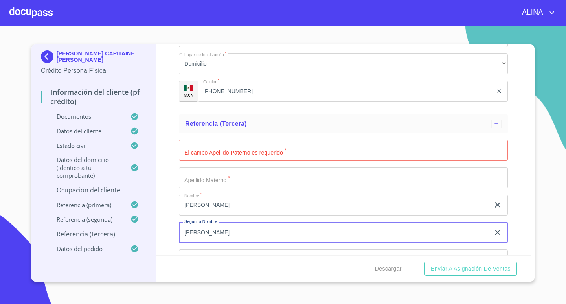
type input "[PERSON_NAME]"
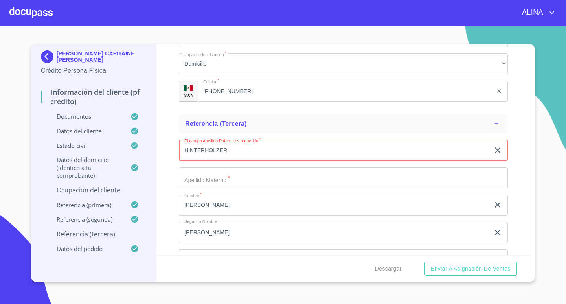
type input "HINTERHOLZER"
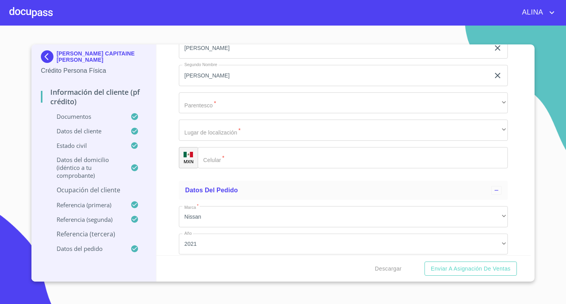
scroll to position [4417, 0]
type input "[PERSON_NAME]"
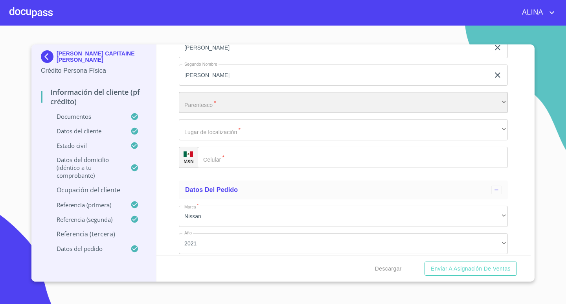
click at [221, 100] on div "​" at bounding box center [343, 102] width 329 height 21
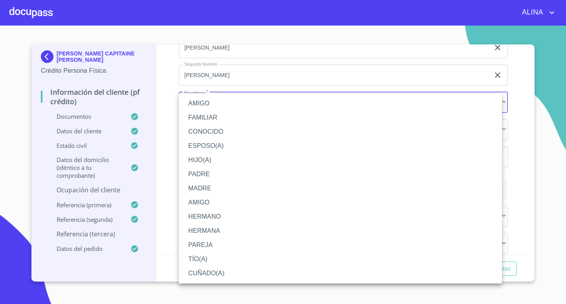
click at [203, 103] on li "AMIGO" at bounding box center [340, 103] width 323 height 14
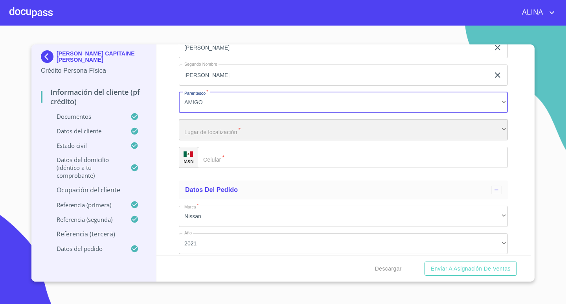
click at [230, 129] on div "​" at bounding box center [343, 129] width 329 height 21
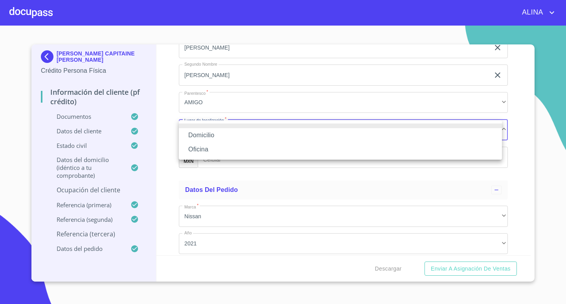
click at [210, 132] on li "Domicilio" at bounding box center [340, 135] width 323 height 14
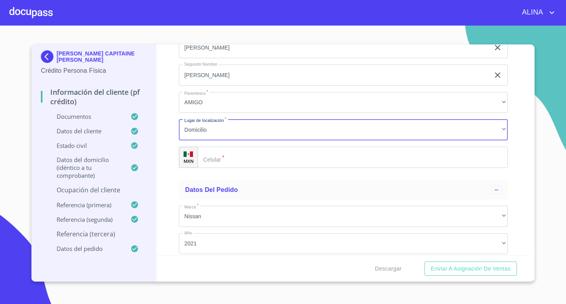
click at [228, 155] on input "Documento de identificación.   *" at bounding box center [353, 157] width 310 height 21
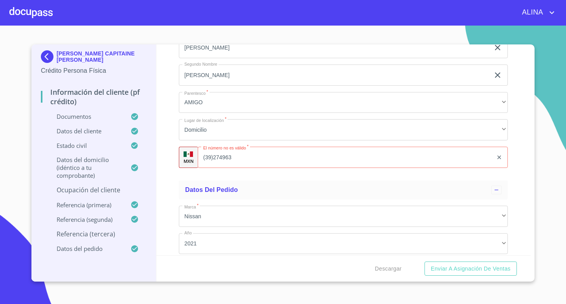
click at [519, 203] on div "Información del cliente (PF crédito) Documentos Documento de identificación.   …" at bounding box center [344, 149] width 375 height 211
click at [250, 159] on input "(39)274963" at bounding box center [356, 157] width 276 height 21
type input "3"
click at [425, 262] on button "Enviar a Asignación de Ventas" at bounding box center [471, 269] width 92 height 15
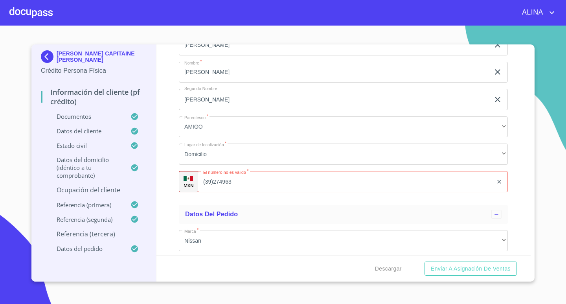
scroll to position [4378, 0]
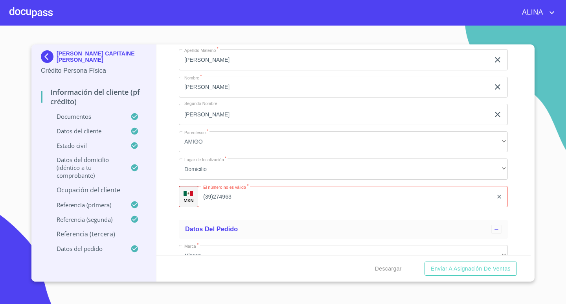
click at [455, 203] on input "(39)274963" at bounding box center [345, 196] width 295 height 21
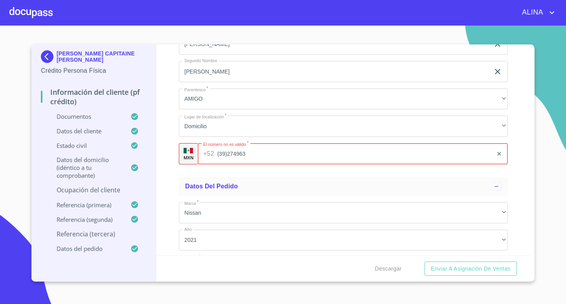
scroll to position [4457, 0]
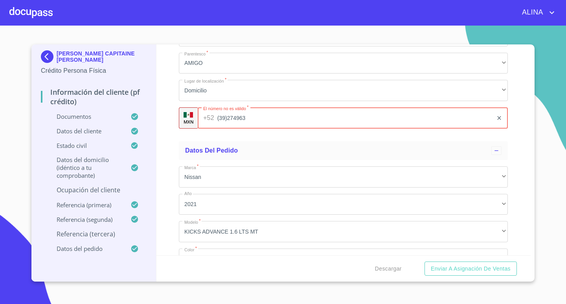
click at [219, 120] on input "(39)274963" at bounding box center [356, 117] width 276 height 21
click at [229, 119] on input "(39)274963" at bounding box center [356, 117] width 276 height 21
click at [406, 119] on input "[PHONE_NUMBER]" at bounding box center [356, 117] width 276 height 21
type input "[PHONE_NUMBER]"
click at [425, 262] on button "Enviar a Asignación de Ventas" at bounding box center [471, 269] width 92 height 15
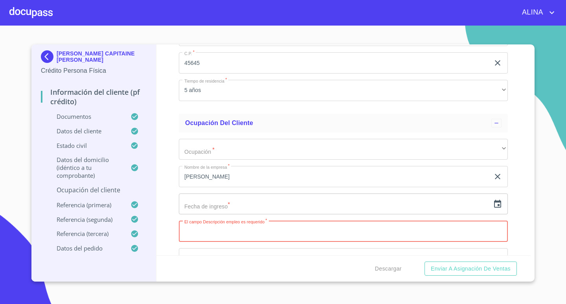
scroll to position [3214, 0]
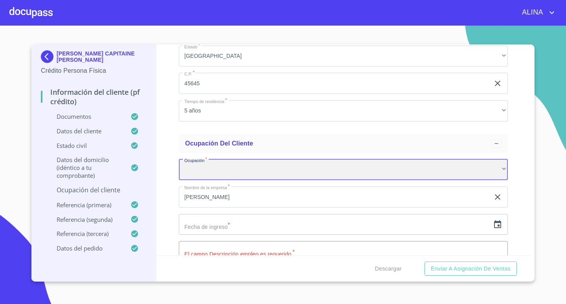
click at [239, 170] on div "​" at bounding box center [343, 169] width 329 height 21
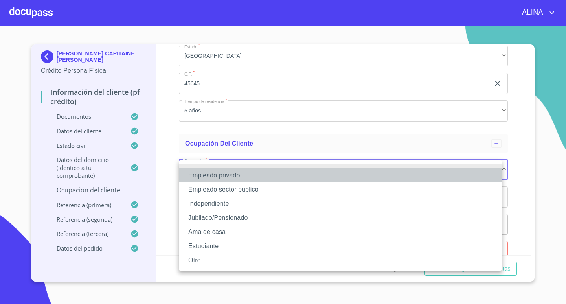
click at [232, 175] on li "Empleado privado" at bounding box center [340, 175] width 323 height 14
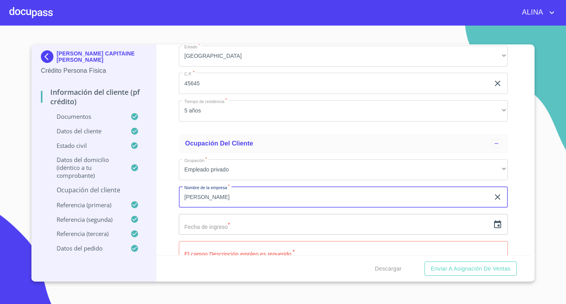
drag, startPoint x: 234, startPoint y: 201, endPoint x: 132, endPoint y: 202, distance: 101.9
click at [132, 202] on div "[PERSON_NAME] CAPITAINE [PERSON_NAME] Persona Física Información del cliente (P…" at bounding box center [281, 162] width 500 height 237
type input "o"
type input "OTSUKA NUTRACEUTICA"
click at [238, 228] on input "text" at bounding box center [334, 224] width 311 height 21
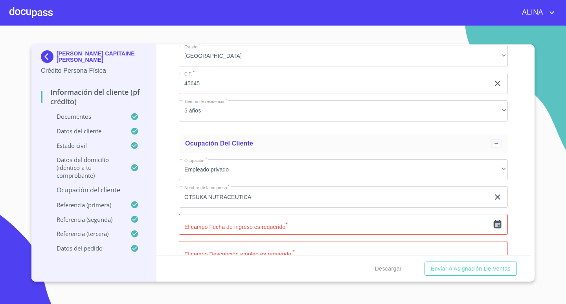
click at [493, 223] on icon "button" at bounding box center [497, 224] width 9 height 9
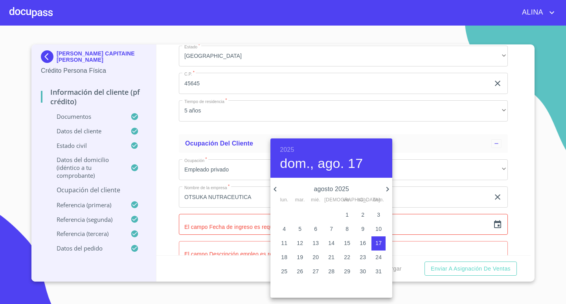
click at [289, 149] on h6 "2025" at bounding box center [287, 149] width 14 height 11
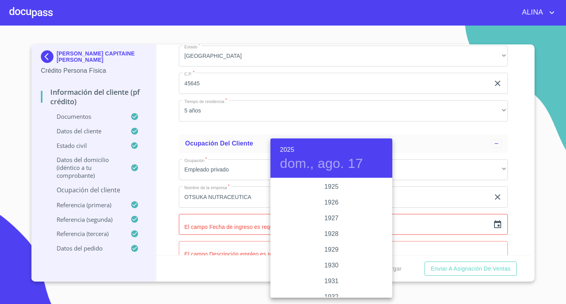
scroll to position [1526, 0]
click at [329, 186] on div "2022" at bounding box center [332, 187] width 122 height 16
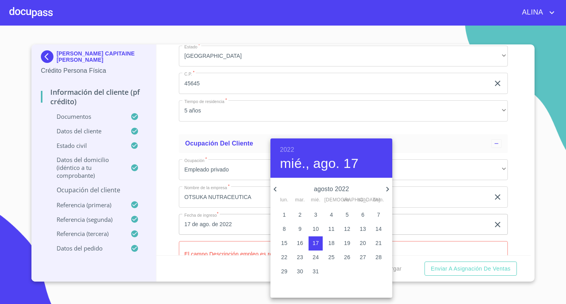
click at [276, 191] on icon "button" at bounding box center [275, 189] width 3 height 5
click at [317, 273] on p "27" at bounding box center [316, 271] width 6 height 8
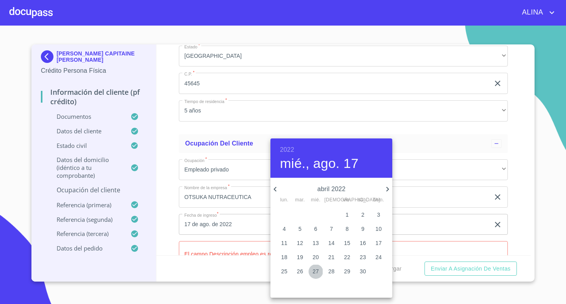
type input "27 de abr. de 2022"
click at [518, 221] on div at bounding box center [283, 152] width 566 height 304
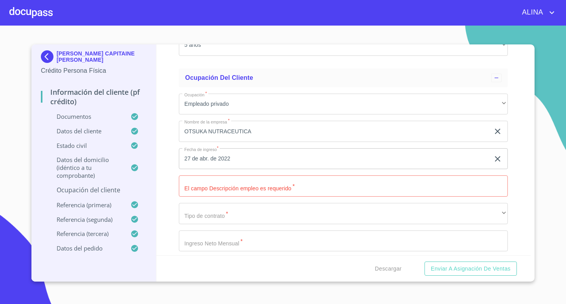
scroll to position [3293, 0]
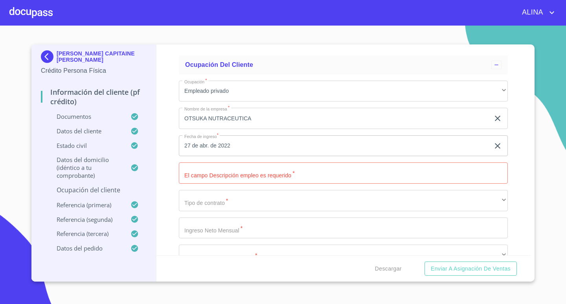
click at [277, 173] on input "Documento de identificación.   *" at bounding box center [343, 172] width 329 height 21
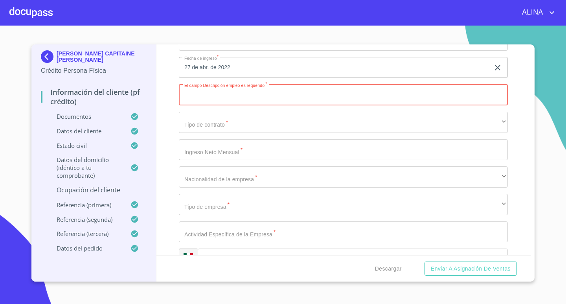
scroll to position [3372, 0]
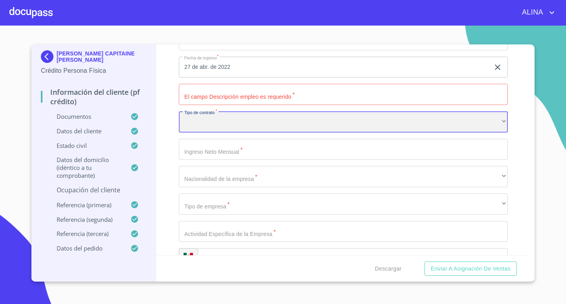
click at [282, 118] on div "​" at bounding box center [343, 121] width 329 height 21
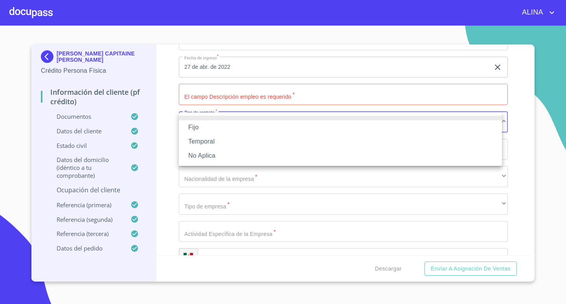
click at [194, 126] on li "Fijo" at bounding box center [340, 127] width 323 height 14
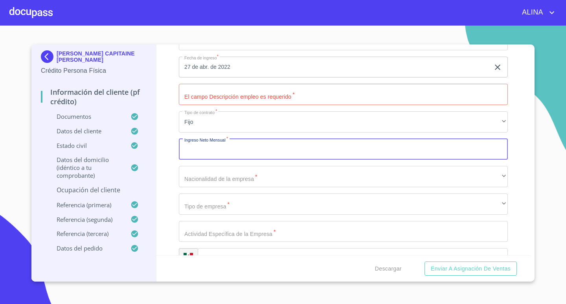
click at [258, 154] on input "Documento de identificación.   *" at bounding box center [343, 149] width 329 height 21
type input "5"
type input "45000"
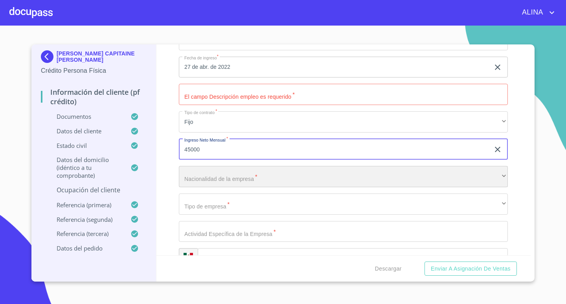
click at [259, 178] on div "​" at bounding box center [343, 176] width 329 height 21
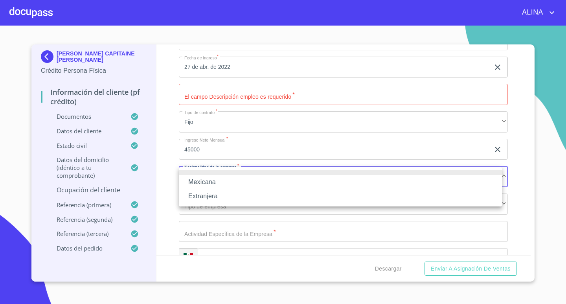
click at [515, 129] on div at bounding box center [283, 152] width 566 height 304
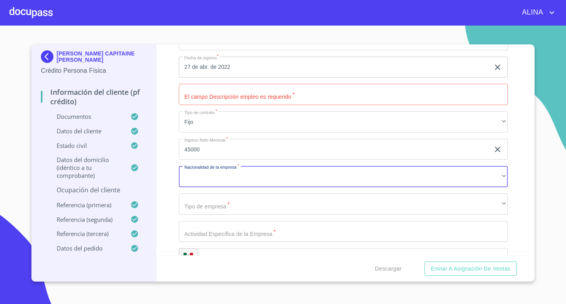
click at [531, 48] on div "Información del cliente (PF crédito) Documentos Documento de identificación.   …" at bounding box center [344, 149] width 375 height 211
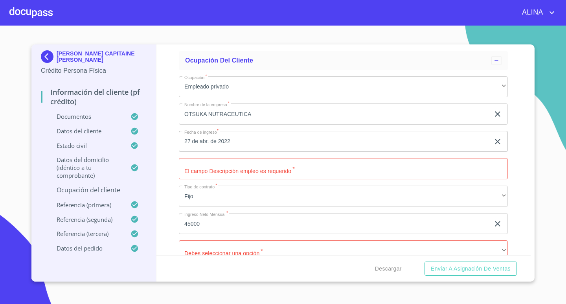
scroll to position [3293, 0]
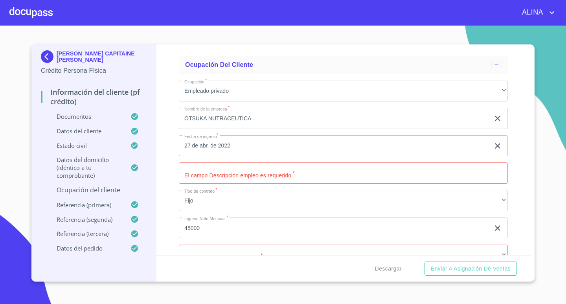
click at [274, 175] on input "Documento de identificación.   *" at bounding box center [343, 172] width 329 height 21
type input "C"
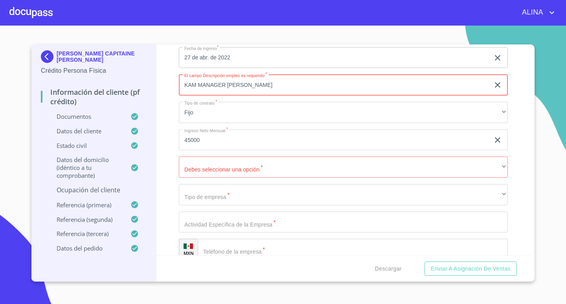
scroll to position [3411, 0]
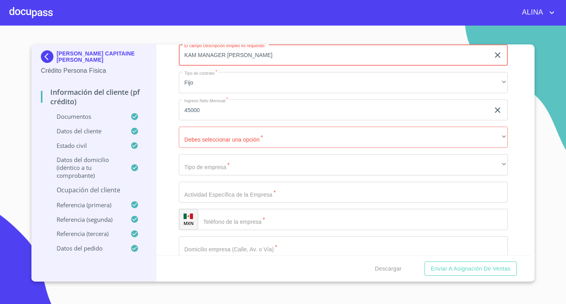
type input "KAM MANAGER [PERSON_NAME]"
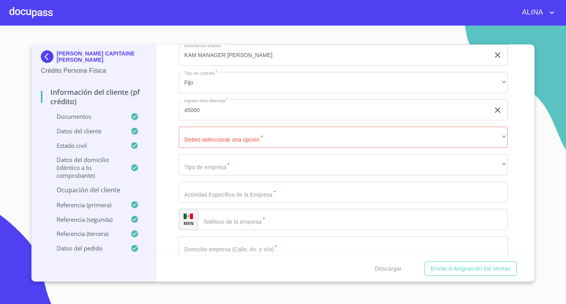
click at [515, 141] on div "Información del cliente (PF crédito) Documentos Documento de identificación.   …" at bounding box center [344, 149] width 375 height 211
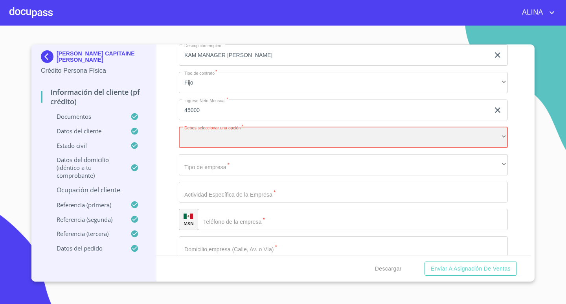
click at [496, 137] on div "​" at bounding box center [343, 137] width 329 height 21
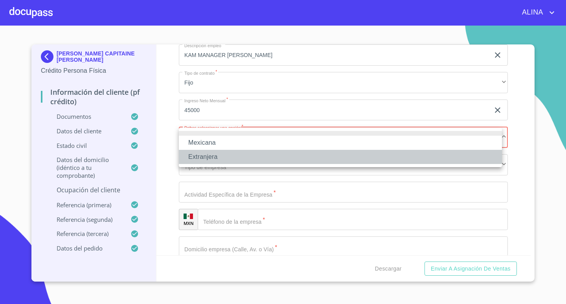
click at [203, 156] on li "Extranjera" at bounding box center [340, 157] width 323 height 14
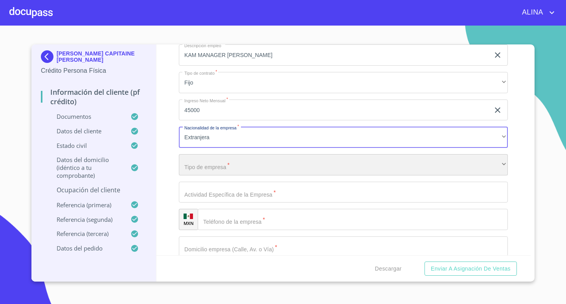
click at [220, 167] on div "​" at bounding box center [343, 164] width 329 height 21
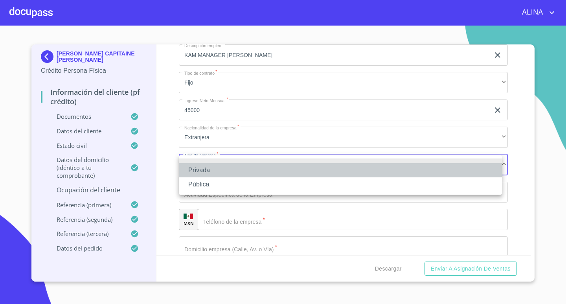
click at [205, 171] on li "Privada" at bounding box center [340, 170] width 323 height 14
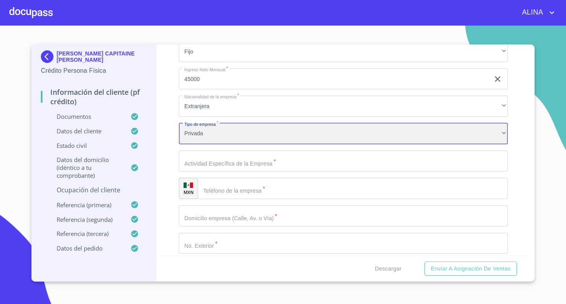
scroll to position [3450, 0]
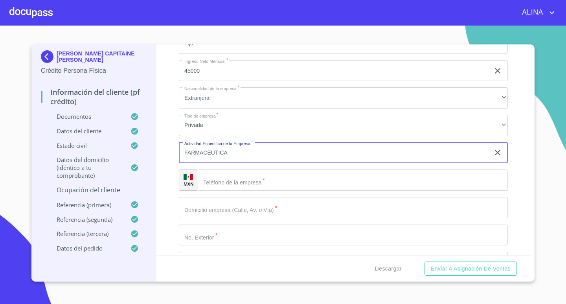
type input "FARMACEUTICA"
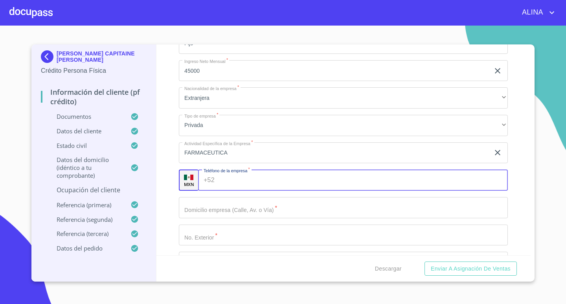
click at [282, 179] on input "Documento de identificación.   *" at bounding box center [363, 180] width 291 height 21
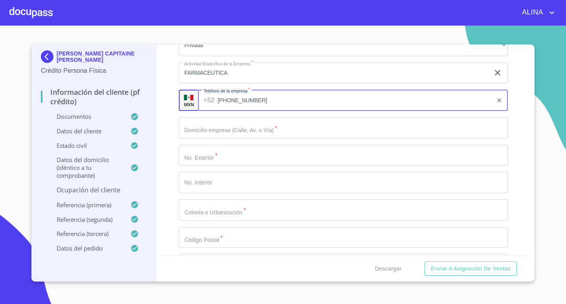
scroll to position [3568, 0]
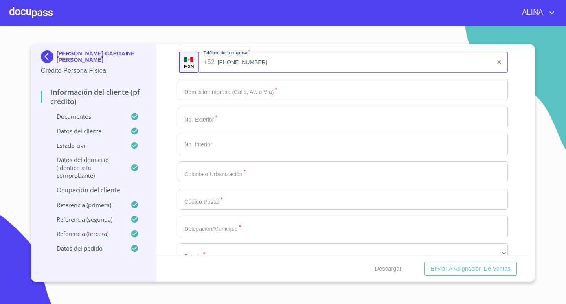
type input "[PHONE_NUMBER]"
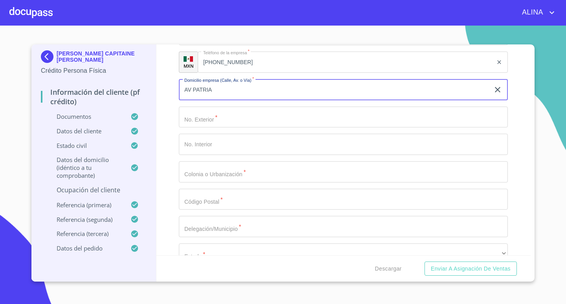
type input "AV PATRIA"
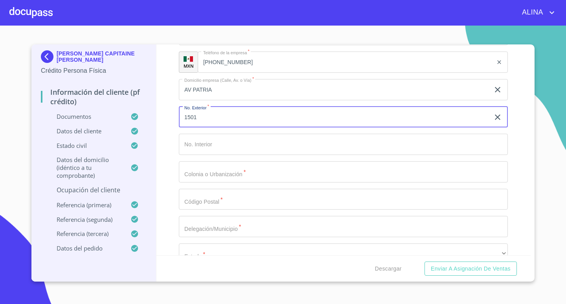
type input "1501"
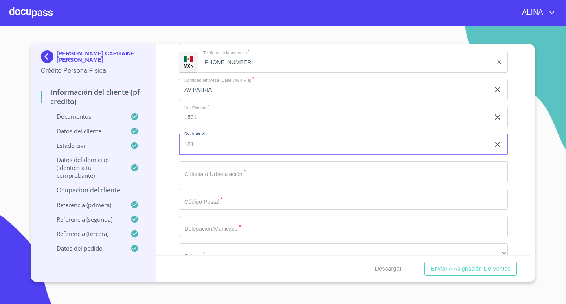
type input "101"
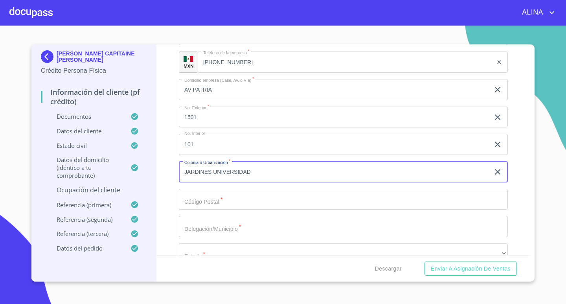
type input "JARDINES UNIVERSIDAD"
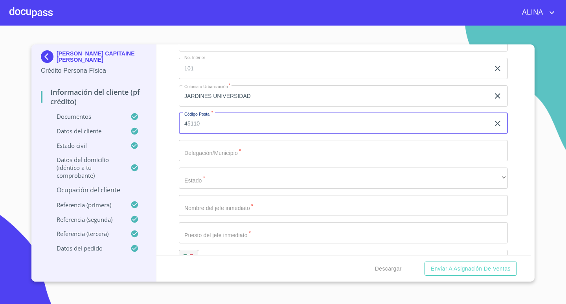
scroll to position [3647, 0]
type input "45110"
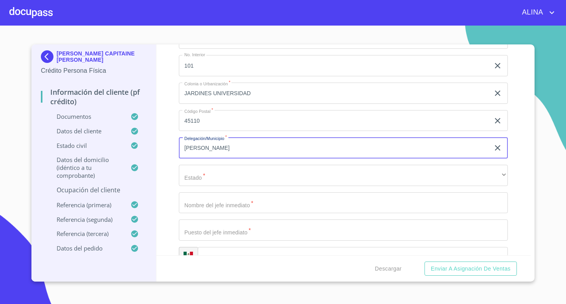
type input "J"
type input "ZPAOPAN"
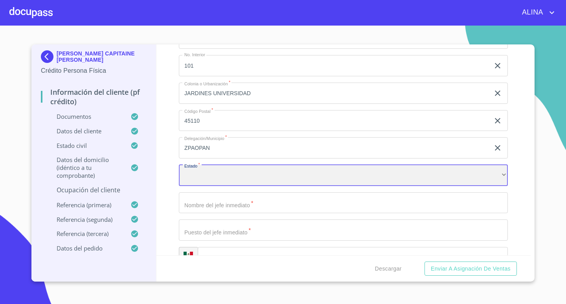
click at [259, 174] on div "​" at bounding box center [343, 175] width 329 height 21
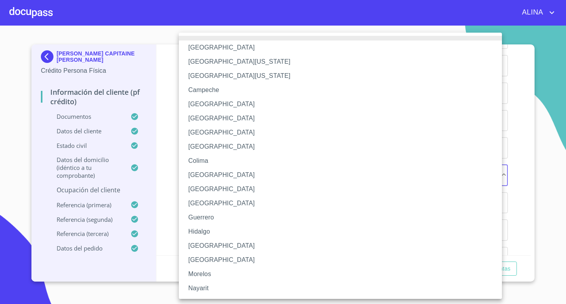
click at [207, 241] on li "[GEOGRAPHIC_DATA]" at bounding box center [343, 246] width 329 height 14
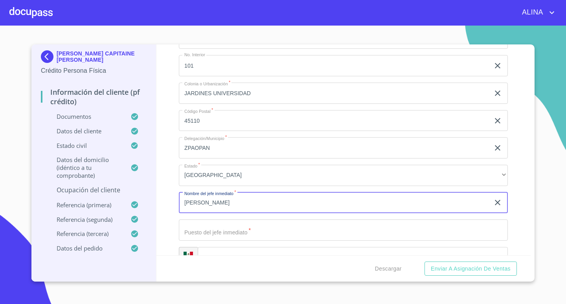
type input "[PERSON_NAME]"
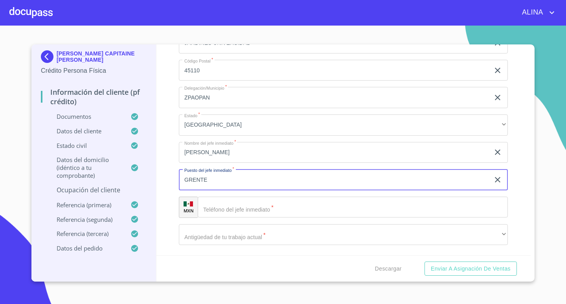
scroll to position [3726, 0]
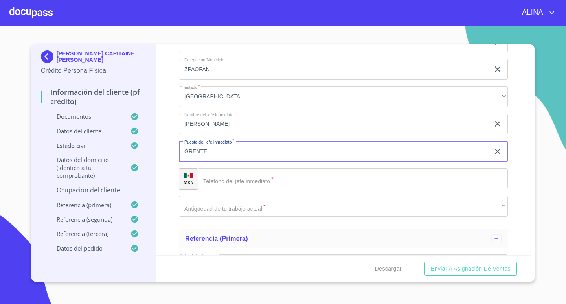
type input "GRENTE"
click at [236, 173] on input "Documento de identificación.   *" at bounding box center [353, 178] width 310 height 21
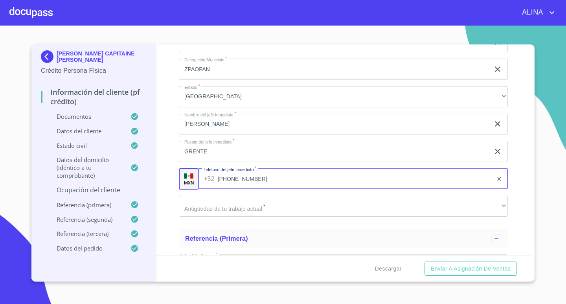
type input "[PHONE_NUMBER]"
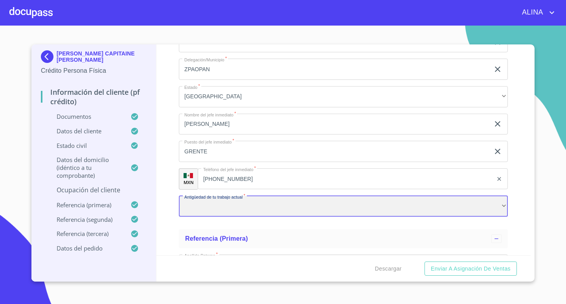
click at [239, 206] on div "​" at bounding box center [343, 206] width 329 height 21
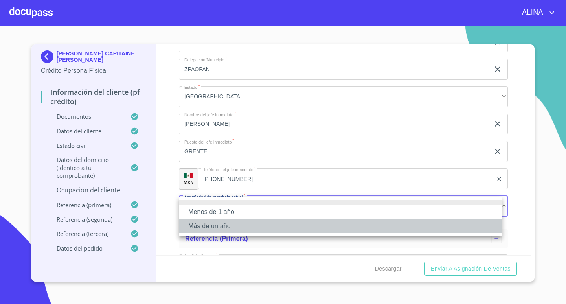
click at [223, 227] on li "Más de un año" at bounding box center [340, 226] width 323 height 14
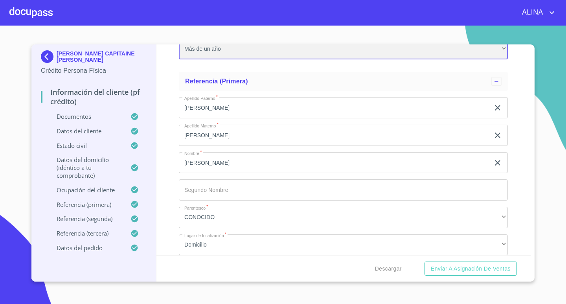
scroll to position [4001, 0]
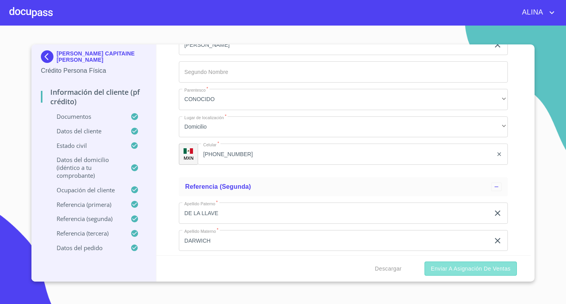
click at [484, 271] on span "Enviar a Asignación de Ventas" at bounding box center [471, 269] width 80 height 10
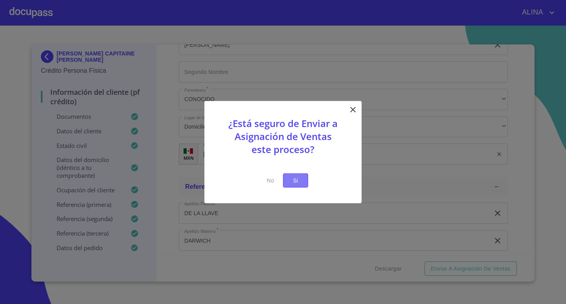
click at [297, 182] on span "Si" at bounding box center [296, 180] width 13 height 10
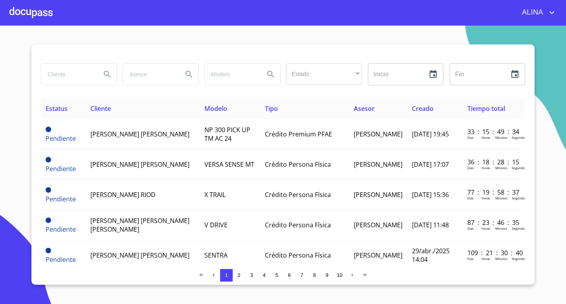
click at [41, 12] on div at bounding box center [30, 12] width 43 height 25
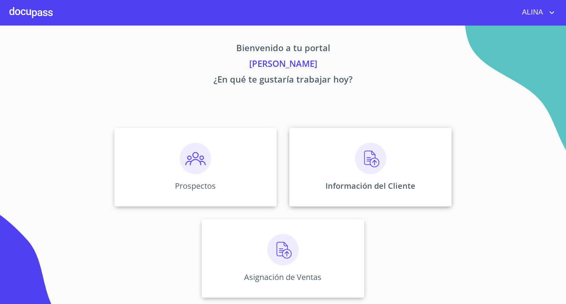
click at [326, 172] on div "Información del Cliente" at bounding box center [371, 167] width 162 height 79
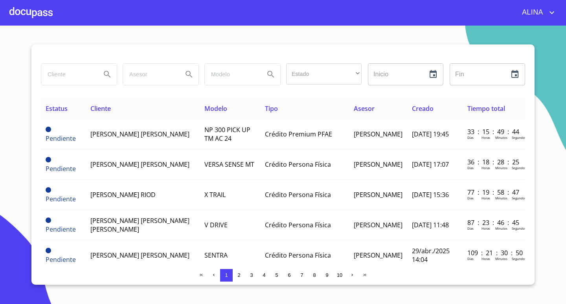
click at [83, 75] on input "search" at bounding box center [67, 74] width 53 height 21
type input "[PERSON_NAME]"
click at [108, 77] on icon "Search" at bounding box center [107, 74] width 9 height 9
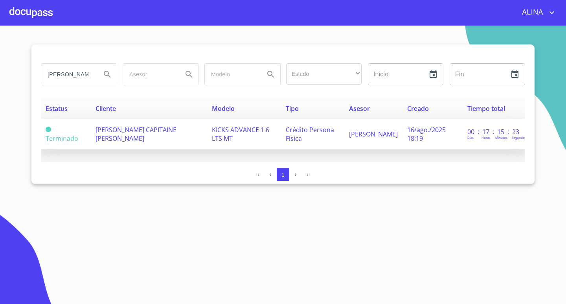
click at [118, 134] on span "[PERSON_NAME] CAPITAINE [PERSON_NAME]" at bounding box center [136, 133] width 81 height 17
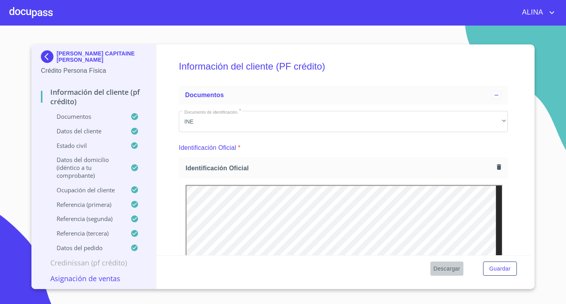
click at [449, 269] on span "Descargar" at bounding box center [447, 269] width 27 height 10
